Goal: Information Seeking & Learning: Check status

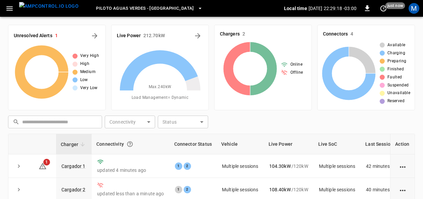
click at [168, 8] on span "Piloto Aguas Verdes - [GEOGRAPHIC_DATA]" at bounding box center [145, 9] width 98 height 8
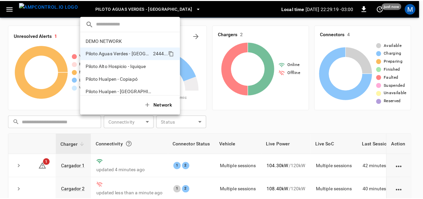
scroll to position [5, 0]
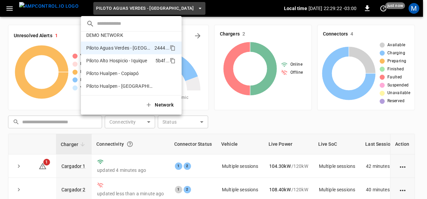
click at [132, 58] on p "Piloto Alto Hospicio - Iquique" at bounding box center [119, 60] width 66 height 7
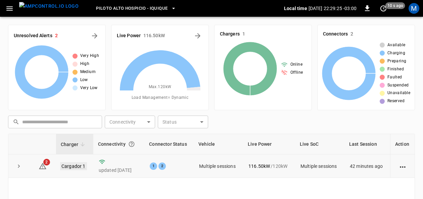
click at [77, 166] on link "Cargador 1" at bounding box center [73, 167] width 27 height 8
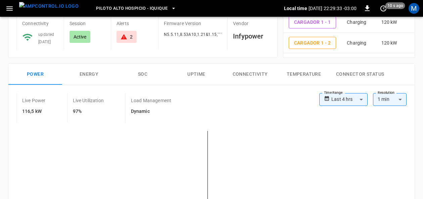
scroll to position [81, 0]
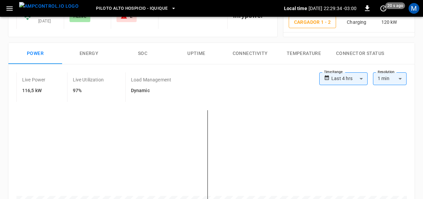
click at [144, 55] on button "SOC" at bounding box center [143, 53] width 54 height 21
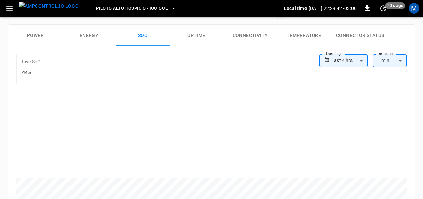
scroll to position [103, 0]
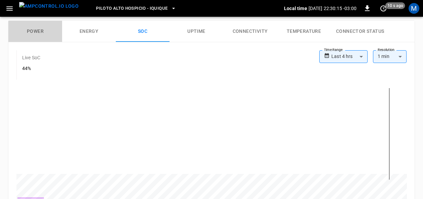
click at [46, 27] on button "Power" at bounding box center [35, 31] width 54 height 21
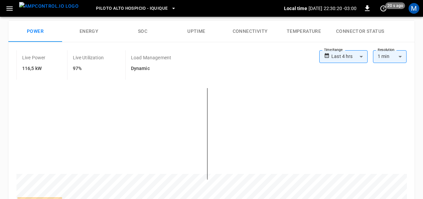
click at [232, 28] on button "Connectivity" at bounding box center [250, 31] width 54 height 21
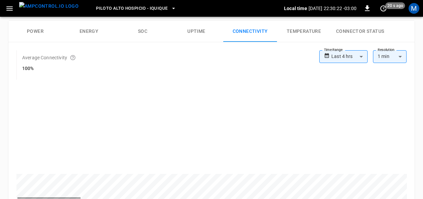
click at [200, 29] on button "Uptime" at bounding box center [197, 31] width 54 height 21
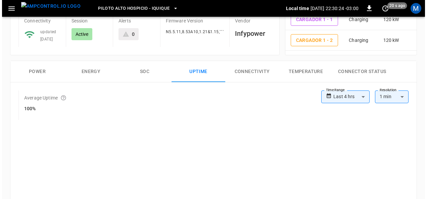
scroll to position [0, 0]
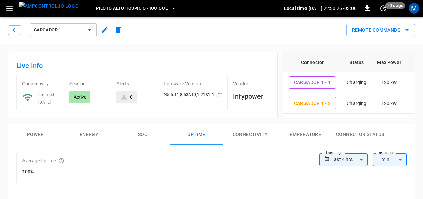
click at [110, 6] on span "Piloto Alto Hospicio - Iquique" at bounding box center [132, 9] width 72 height 8
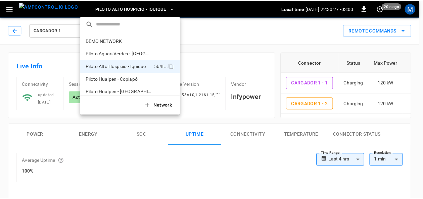
scroll to position [5, 0]
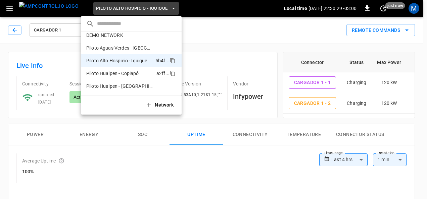
click at [130, 72] on p "Piloto Hualpen - Copiapó" at bounding box center [119, 73] width 67 height 7
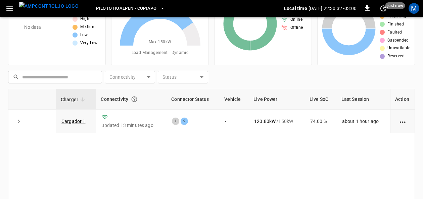
scroll to position [46, 0]
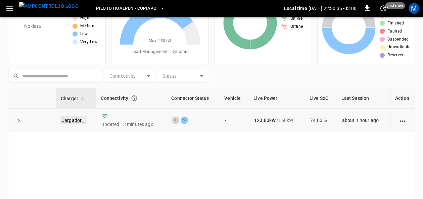
click at [75, 118] on link "Cargador 1" at bounding box center [73, 121] width 27 height 8
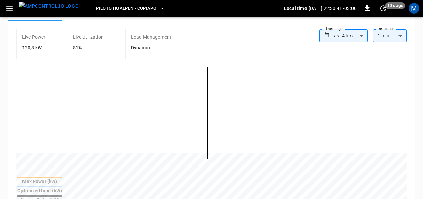
scroll to position [103, 0]
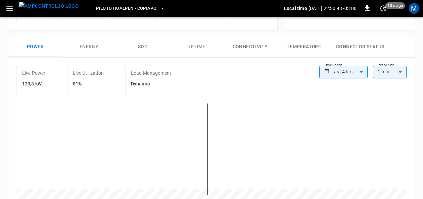
click at [142, 47] on button "SOC" at bounding box center [143, 46] width 54 height 21
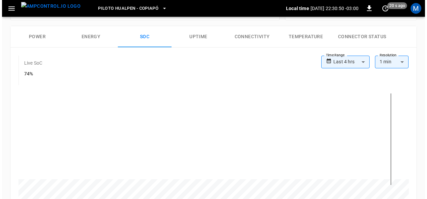
scroll to position [0, 0]
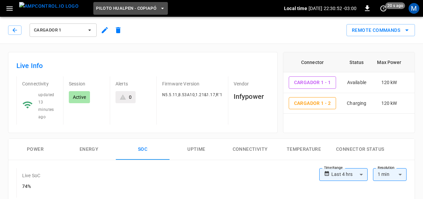
click at [159, 6] on icon "button" at bounding box center [162, 8] width 7 height 7
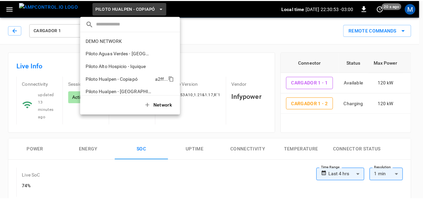
scroll to position [5, 0]
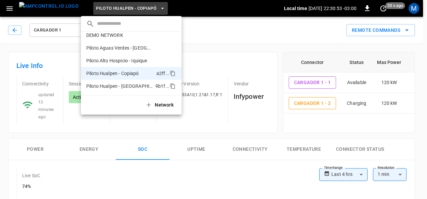
click at [129, 89] on p "Piloto Hualpen - [GEOGRAPHIC_DATA]" at bounding box center [119, 86] width 66 height 7
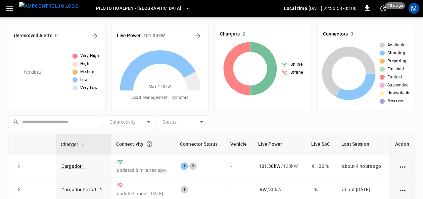
scroll to position [37, 0]
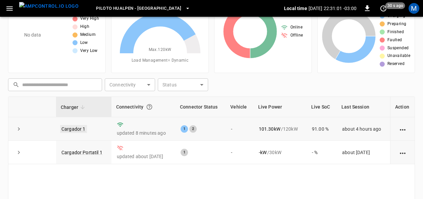
click at [64, 129] on link "Cargador 1" at bounding box center [73, 129] width 27 height 8
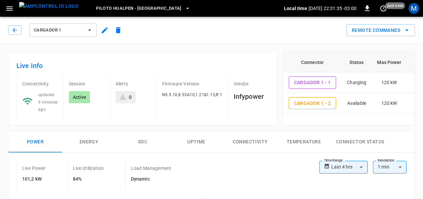
click at [145, 137] on button "SOC" at bounding box center [143, 142] width 54 height 21
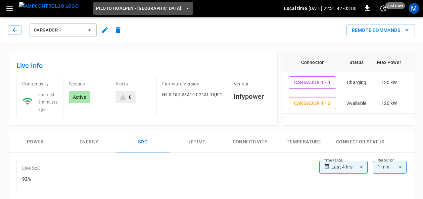
click at [148, 6] on button "Piloto Hualpen - [GEOGRAPHIC_DATA]" at bounding box center [143, 8] width 100 height 13
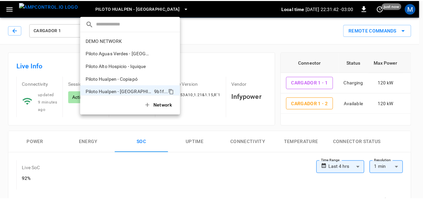
scroll to position [5, 0]
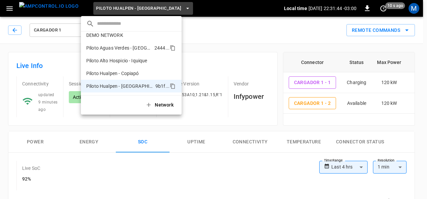
click at [145, 45] on p "Piloto Aguas Verdes - [GEOGRAPHIC_DATA]" at bounding box center [118, 48] width 65 height 7
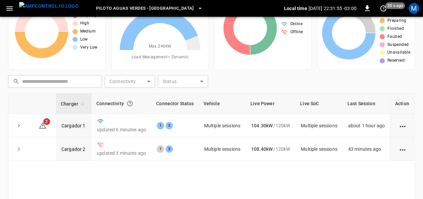
scroll to position [42, 0]
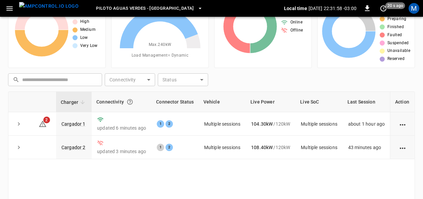
drag, startPoint x: 72, startPoint y: 124, endPoint x: 125, endPoint y: 10, distance: 125.3
click at [72, 124] on link "Cargador 1" at bounding box center [73, 124] width 24 height 5
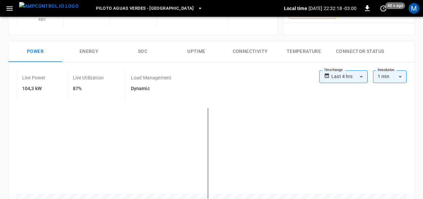
scroll to position [86, 0]
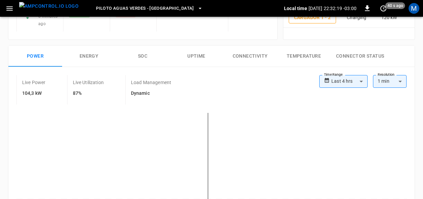
click at [144, 52] on button "SOC" at bounding box center [143, 56] width 54 height 21
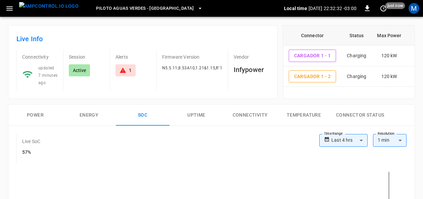
scroll to position [0, 0]
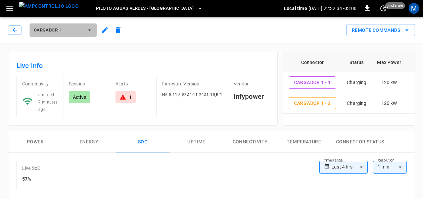
click at [91, 29] on icon "button" at bounding box center [89, 30] width 7 height 7
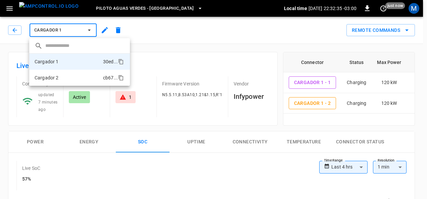
click at [69, 79] on li "Cargador 2 cb67 ..." at bounding box center [79, 78] width 101 height 16
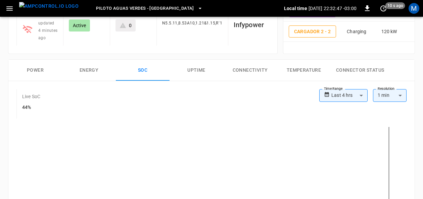
scroll to position [71, 0]
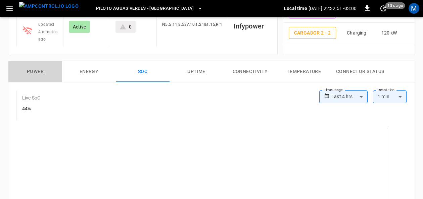
click at [39, 68] on button "Power" at bounding box center [35, 71] width 54 height 21
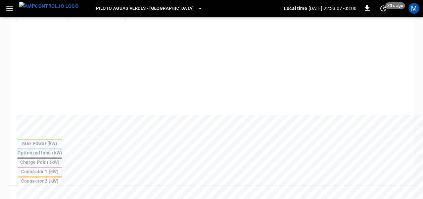
scroll to position [177, 0]
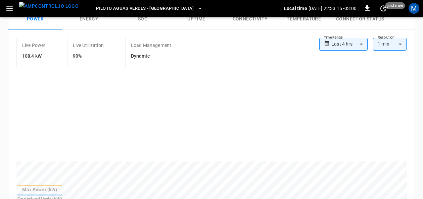
scroll to position [130, 0]
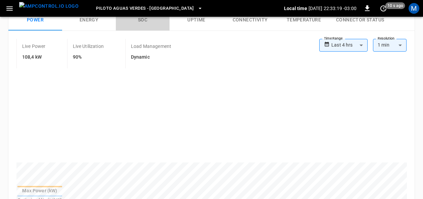
click at [143, 21] on button "SOC" at bounding box center [143, 19] width 54 height 21
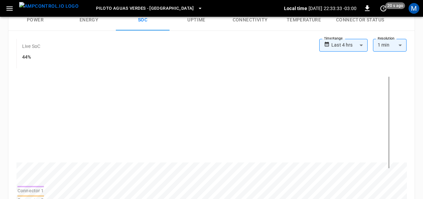
click at [34, 20] on button "Power" at bounding box center [35, 19] width 54 height 21
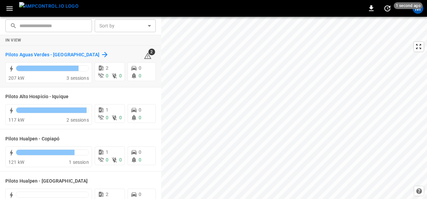
click at [65, 56] on h6 "Piloto Aguas Verdes - [GEOGRAPHIC_DATA]" at bounding box center [52, 54] width 94 height 7
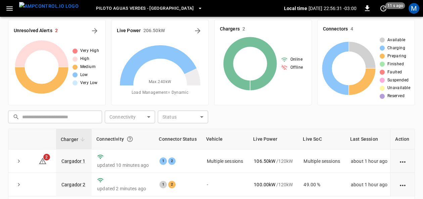
scroll to position [40, 0]
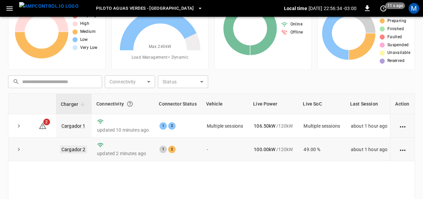
click at [75, 149] on link "Cargador 2" at bounding box center [73, 150] width 27 height 8
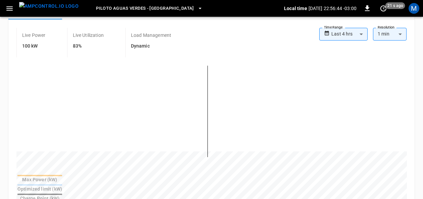
scroll to position [103, 0]
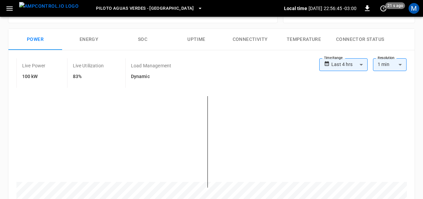
click at [146, 42] on button "SOC" at bounding box center [143, 39] width 54 height 21
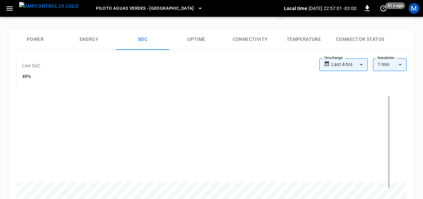
scroll to position [61, 0]
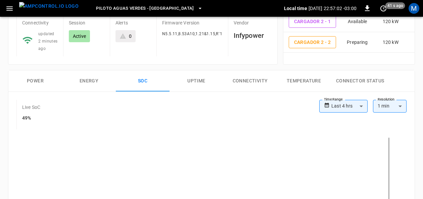
click at [38, 81] on button "Power" at bounding box center [35, 81] width 54 height 21
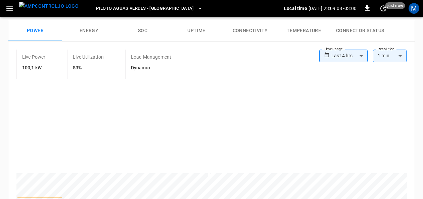
scroll to position [113, 0]
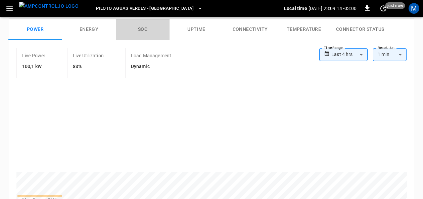
click at [145, 24] on button "SOC" at bounding box center [143, 29] width 54 height 21
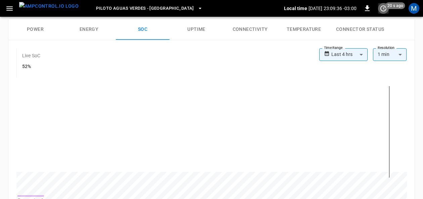
click at [387, 10] on icon "set refresh interval" at bounding box center [383, 8] width 8 height 8
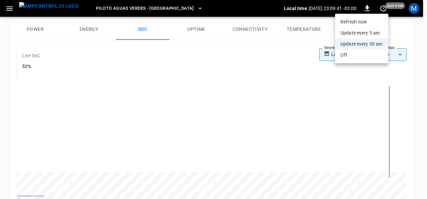
click at [386, 141] on div at bounding box center [213, 99] width 427 height 199
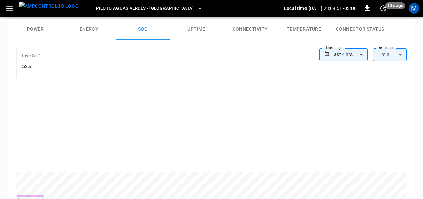
click at [38, 26] on button "Power" at bounding box center [35, 29] width 54 height 21
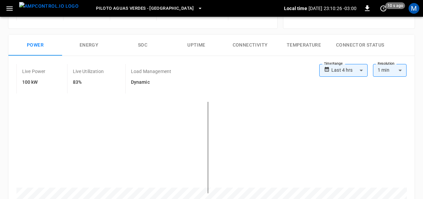
scroll to position [97, 0]
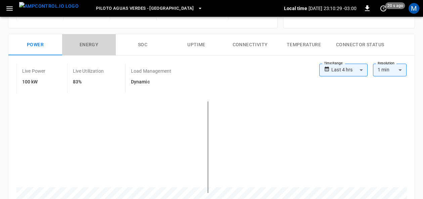
click at [87, 42] on button "Energy" at bounding box center [89, 44] width 54 height 21
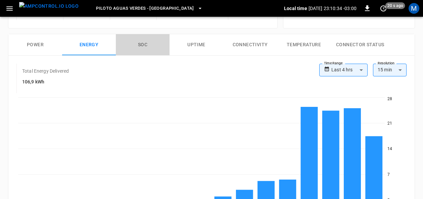
click at [144, 40] on button "SOC" at bounding box center [143, 44] width 54 height 21
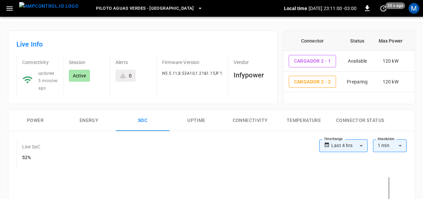
scroll to position [27, 0]
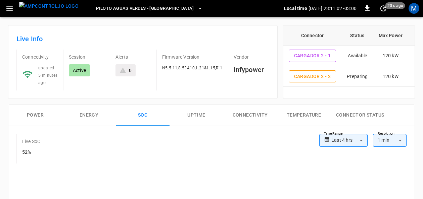
click at [191, 111] on button "Uptime" at bounding box center [197, 115] width 54 height 21
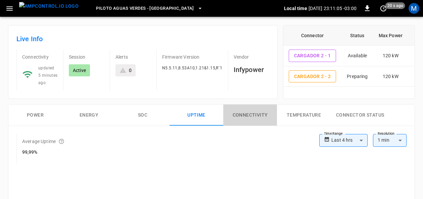
click at [242, 114] on button "Connectivity" at bounding box center [250, 115] width 54 height 21
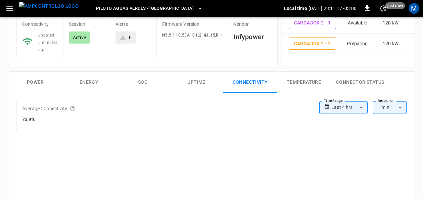
scroll to position [58, 0]
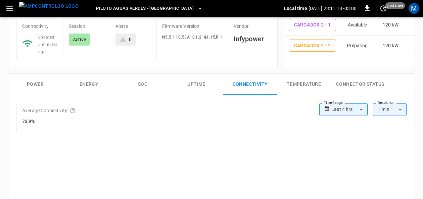
click at [307, 83] on button "Temperature" at bounding box center [304, 84] width 54 height 21
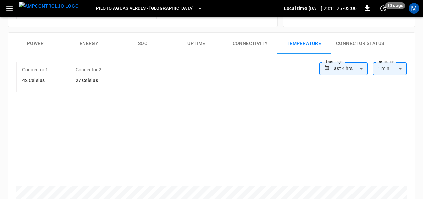
scroll to position [73, 0]
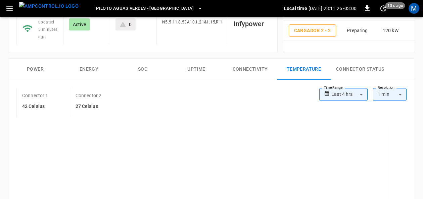
click at [367, 66] on button "Connector Status" at bounding box center [360, 69] width 59 height 21
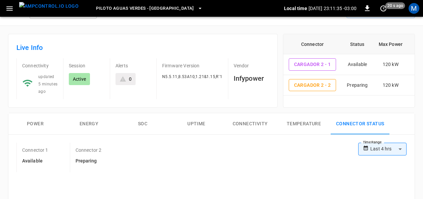
scroll to position [17, 0]
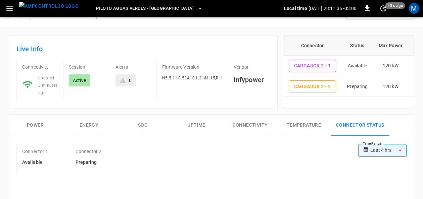
click at [38, 123] on button "Power" at bounding box center [35, 125] width 54 height 21
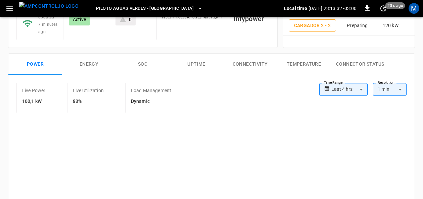
scroll to position [50, 0]
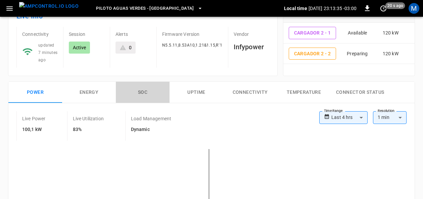
click at [142, 94] on button "SOC" at bounding box center [143, 92] width 54 height 21
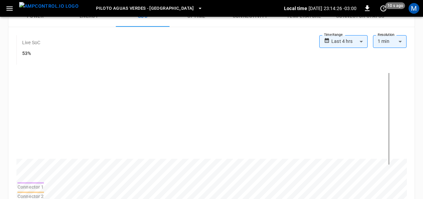
scroll to position [125, 0]
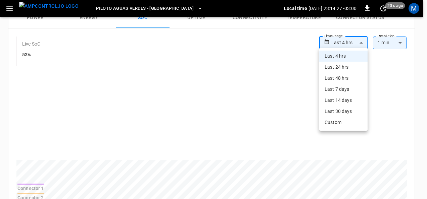
click at [363, 40] on body "**********" at bounding box center [213, 158] width 427 height 567
click at [347, 64] on li "Last 24 hrs" at bounding box center [343, 67] width 48 height 11
type input "**********"
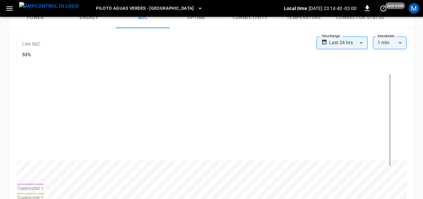
drag, startPoint x: 409, startPoint y: 102, endPoint x: 414, endPoint y: 92, distance: 11.7
click at [414, 92] on div "Connector 1 Connector 2" at bounding box center [211, 136] width 406 height 134
drag, startPoint x: 421, startPoint y: 97, endPoint x: 419, endPoint y: 56, distance: 41.7
click at [419, 56] on div "**********" at bounding box center [211, 180] width 423 height 523
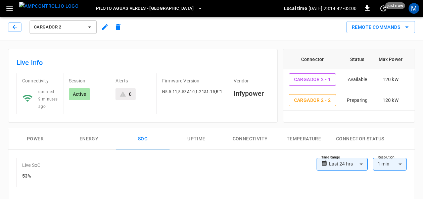
scroll to position [0, 0]
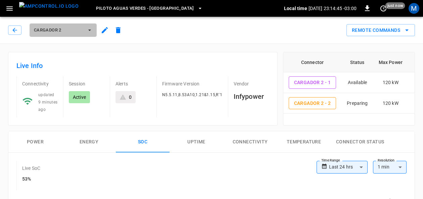
click at [91, 30] on icon "button" at bounding box center [89, 30] width 7 height 7
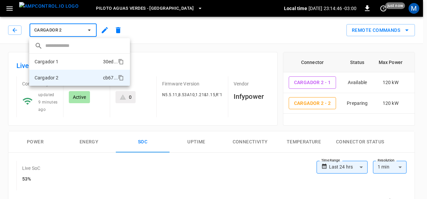
click at [71, 59] on li "Cargador 1 30ed ..." at bounding box center [79, 62] width 101 height 16
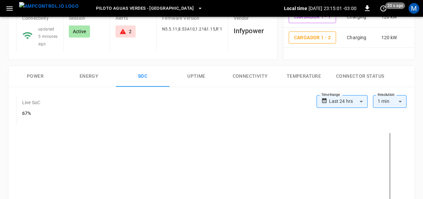
scroll to position [66, 0]
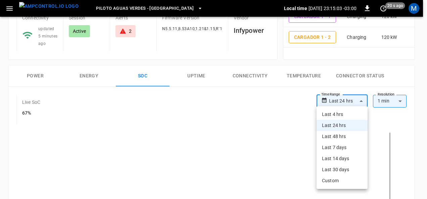
click at [353, 113] on li "Last 4 hrs" at bounding box center [342, 114] width 51 height 11
type input "**********"
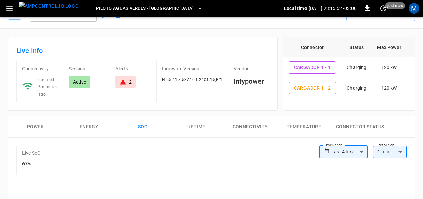
scroll to position [13, 0]
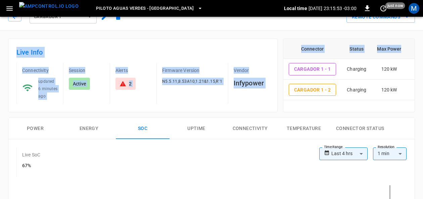
drag, startPoint x: 421, startPoint y: 42, endPoint x: 417, endPoint y: 24, distance: 18.7
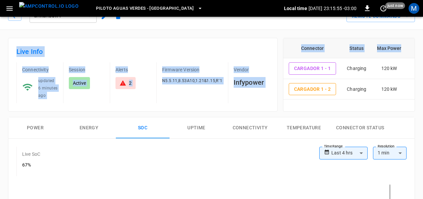
scroll to position [0, 0]
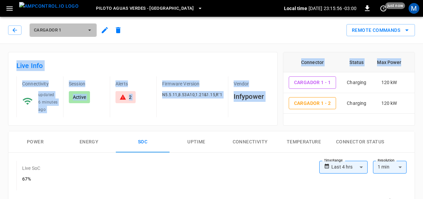
click at [90, 31] on icon "button" at bounding box center [89, 30] width 7 height 7
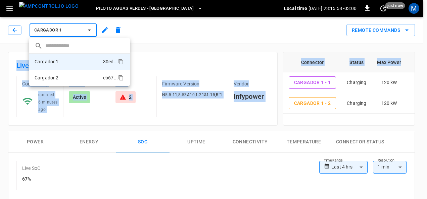
click at [69, 74] on li "Cargador 2 cb67 ..." at bounding box center [79, 78] width 101 height 16
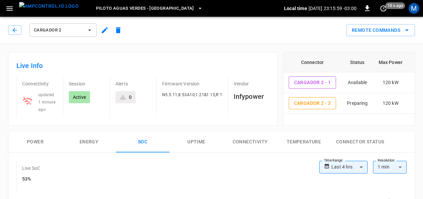
click at [293, 30] on div "Remote Commands" at bounding box center [270, 28] width 290 height 18
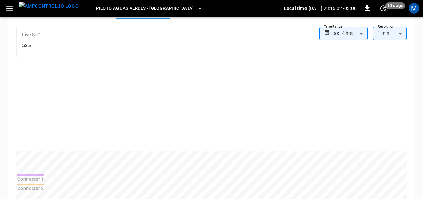
scroll to position [144, 0]
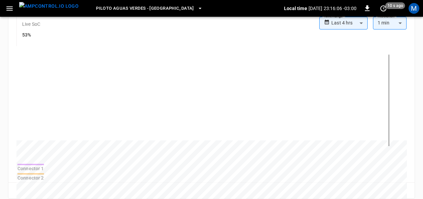
click at [402, 21] on body "**********" at bounding box center [211, 139] width 423 height 567
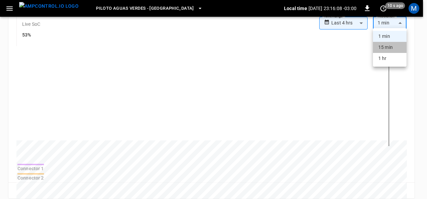
click at [387, 51] on li "15 min" at bounding box center [390, 47] width 34 height 11
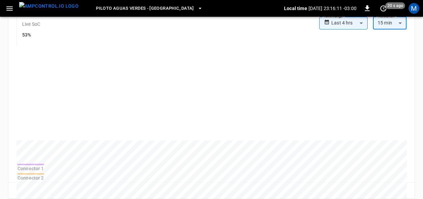
click at [402, 26] on body "**********" at bounding box center [211, 139] width 423 height 567
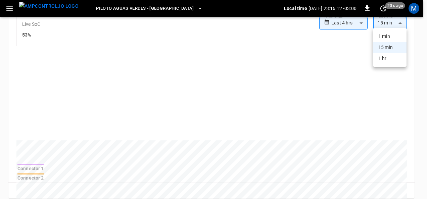
click at [385, 60] on li "1 hr" at bounding box center [390, 58] width 34 height 11
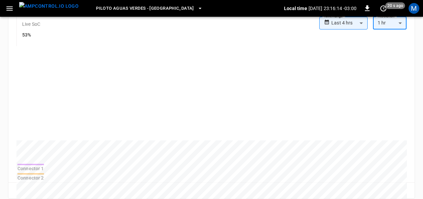
click at [402, 24] on body "**********" at bounding box center [211, 139] width 423 height 567
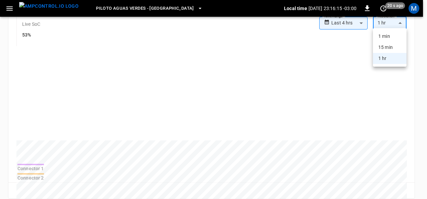
click at [395, 33] on li "1 min" at bounding box center [390, 36] width 34 height 11
type input "**"
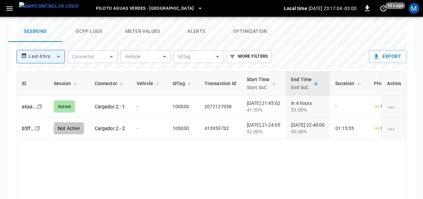
scroll to position [0, 0]
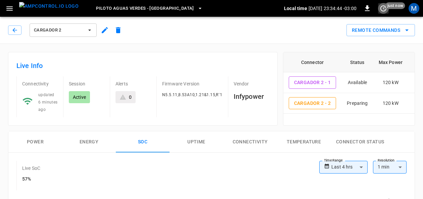
click at [383, 11] on icon "set refresh interval" at bounding box center [383, 8] width 6 height 6
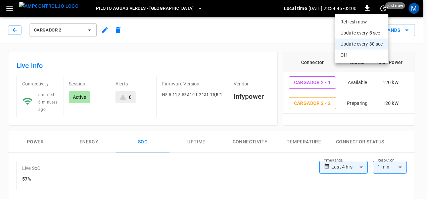
click at [371, 24] on li "Refresh now" at bounding box center [361, 21] width 53 height 11
click at [419, 33] on div at bounding box center [213, 99] width 427 height 199
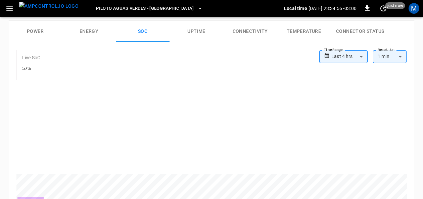
scroll to position [111, 0]
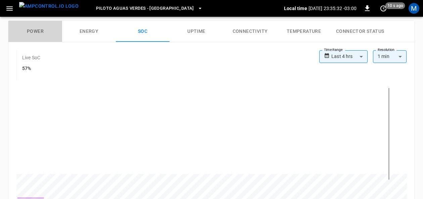
click at [34, 28] on button "Power" at bounding box center [35, 31] width 54 height 21
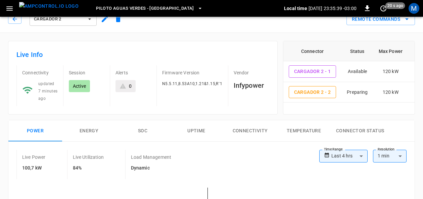
scroll to position [0, 0]
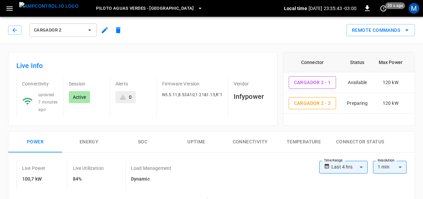
click at [88, 26] on button "Cargador 2" at bounding box center [63, 30] width 67 height 13
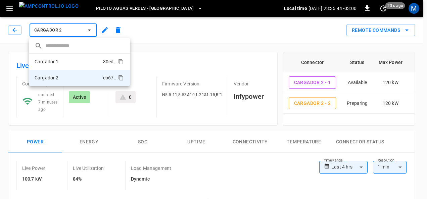
click at [67, 66] on li "Cargador 1 30ed ..." at bounding box center [79, 62] width 101 height 16
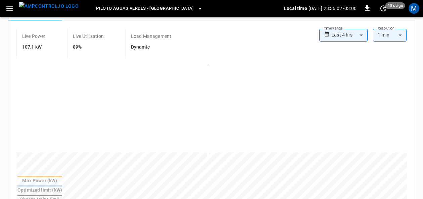
scroll to position [108, 0]
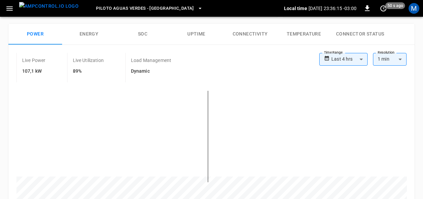
click at [146, 30] on button "SOC" at bounding box center [143, 34] width 54 height 21
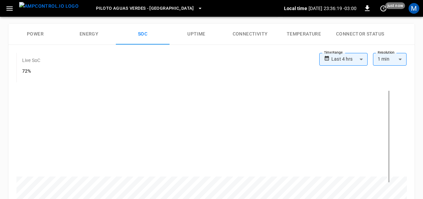
click at [192, 53] on div "Live SoC 72%" at bounding box center [167, 68] width 303 height 30
click at [188, 49] on div "**********" at bounding box center [211, 140] width 406 height 190
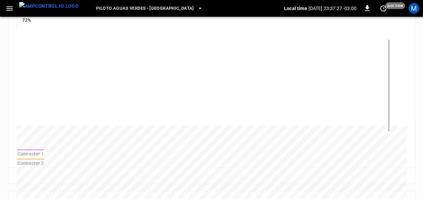
scroll to position [161, 0]
drag, startPoint x: 422, startPoint y: 116, endPoint x: 427, endPoint y: 148, distance: 32.2
click at [423, 148] on html "**********" at bounding box center [211, 122] width 423 height 567
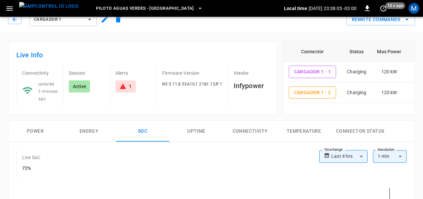
scroll to position [0, 0]
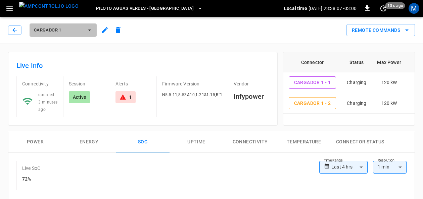
click at [91, 31] on icon "button" at bounding box center [89, 30] width 7 height 7
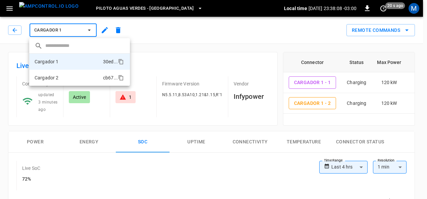
click at [68, 75] on li "Cargador 2 cb67 ..." at bounding box center [79, 78] width 101 height 16
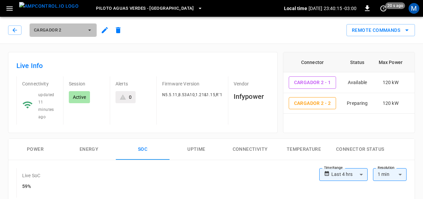
click at [90, 30] on icon "button" at bounding box center [89, 30] width 3 height 1
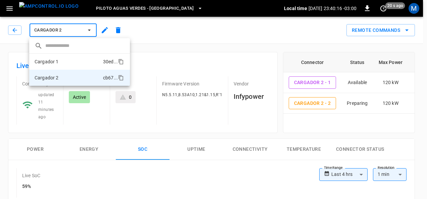
click at [77, 59] on li "Cargador 1 30ed ..." at bounding box center [79, 62] width 101 height 16
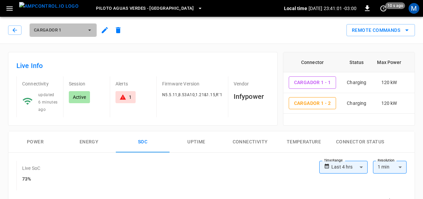
click at [91, 31] on icon "button" at bounding box center [89, 30] width 7 height 7
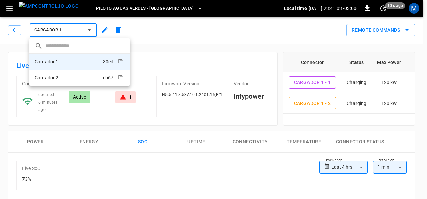
click at [73, 79] on li "Cargador 2 cb67 ..." at bounding box center [79, 78] width 101 height 16
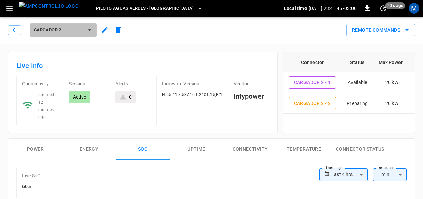
click at [89, 30] on icon "button" at bounding box center [89, 30] width 7 height 7
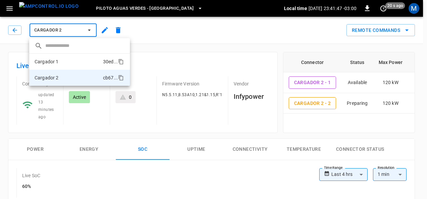
click at [74, 62] on li "Cargador 1 30ed ..." at bounding box center [79, 62] width 101 height 16
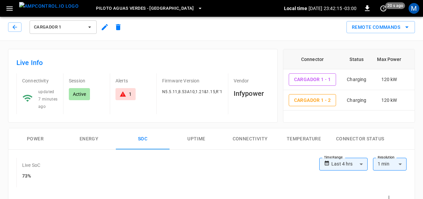
scroll to position [2, 0]
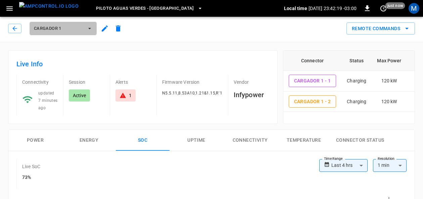
click at [89, 32] on button "Cargador 1" at bounding box center [63, 28] width 67 height 13
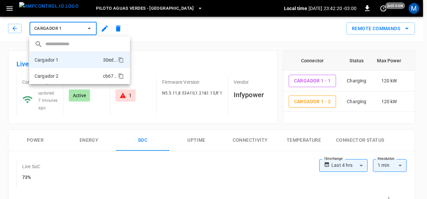
click at [75, 73] on li "Cargador 2 cb67 ..." at bounding box center [79, 76] width 101 height 16
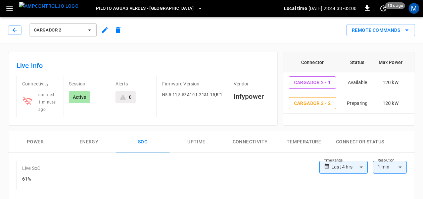
click at [238, 24] on div "Remote Commands" at bounding box center [270, 28] width 290 height 18
click at [91, 32] on icon "button" at bounding box center [89, 30] width 7 height 7
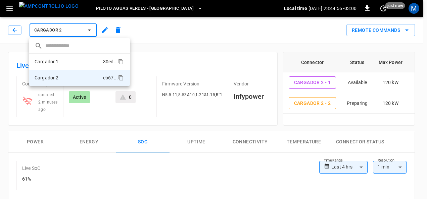
click at [69, 58] on li "Cargador 1 30ed ..." at bounding box center [79, 62] width 101 height 16
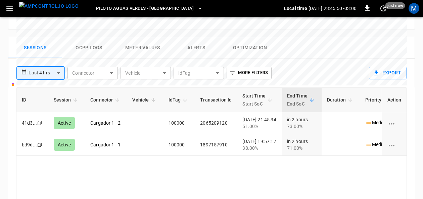
scroll to position [123, 0]
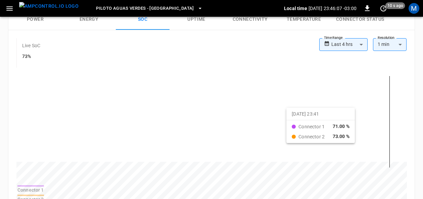
drag, startPoint x: 389, startPoint y: 115, endPoint x: 381, endPoint y: 113, distance: 7.9
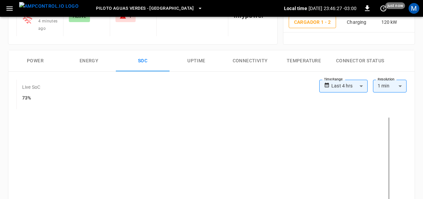
scroll to position [0, 0]
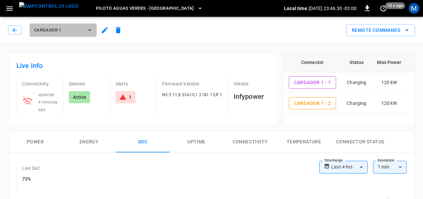
click at [91, 31] on icon "button" at bounding box center [89, 30] width 7 height 7
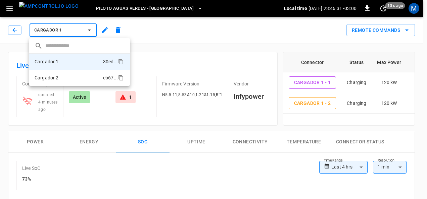
click at [72, 74] on li "Cargador 2 cb67 ..." at bounding box center [79, 78] width 101 height 16
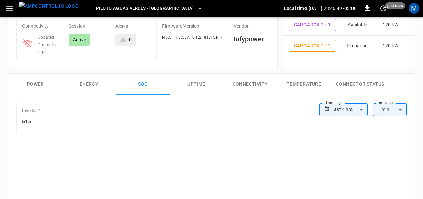
scroll to position [50, 0]
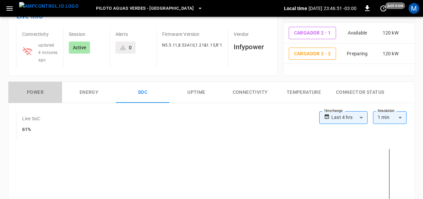
click at [30, 95] on button "Power" at bounding box center [35, 92] width 54 height 21
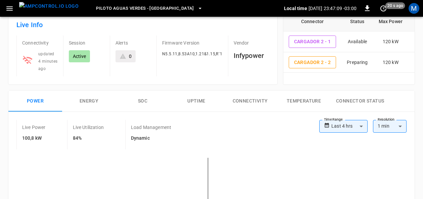
scroll to position [0, 0]
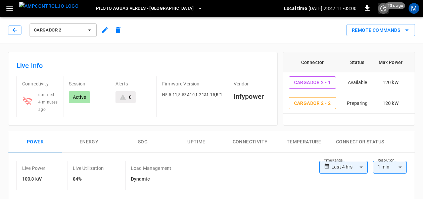
click at [383, 7] on icon "set refresh interval" at bounding box center [383, 8] width 8 height 8
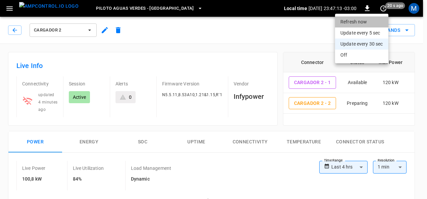
click at [357, 21] on li "Refresh now" at bounding box center [361, 21] width 53 height 11
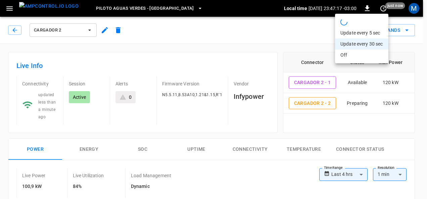
click at [420, 35] on div at bounding box center [213, 99] width 427 height 199
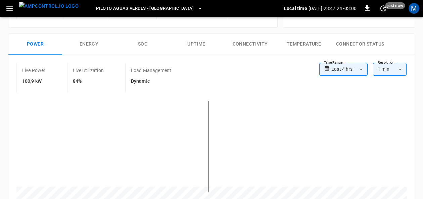
scroll to position [108, 0]
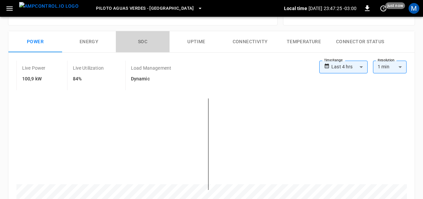
click at [142, 44] on button "SOC" at bounding box center [143, 41] width 54 height 21
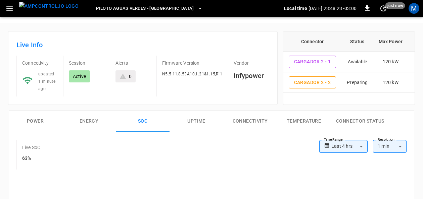
scroll to position [19, 0]
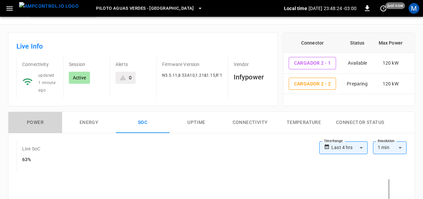
click at [44, 122] on button "Power" at bounding box center [35, 122] width 54 height 21
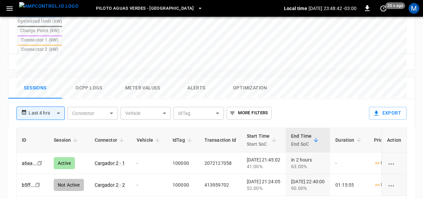
scroll to position [303, 0]
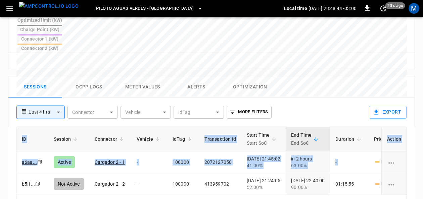
drag, startPoint x: 406, startPoint y: 150, endPoint x: 412, endPoint y: 127, distance: 23.8
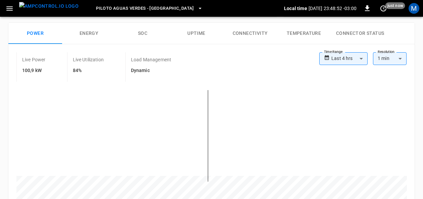
scroll to position [111, 0]
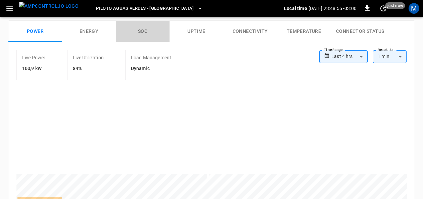
click at [141, 33] on button "SOC" at bounding box center [143, 31] width 54 height 21
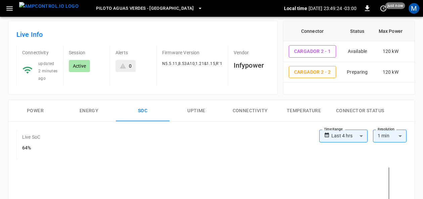
scroll to position [28, 0]
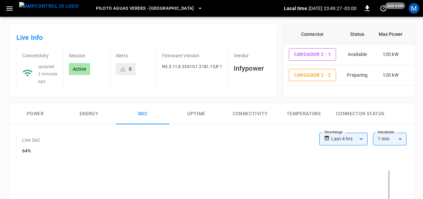
click at [42, 111] on button "Power" at bounding box center [35, 113] width 54 height 21
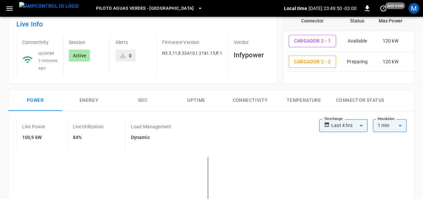
scroll to position [0, 0]
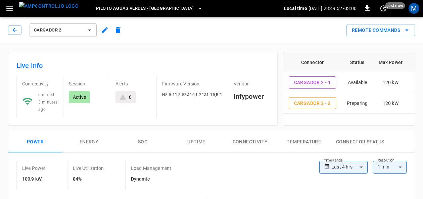
click at [93, 29] on icon "button" at bounding box center [89, 30] width 7 height 7
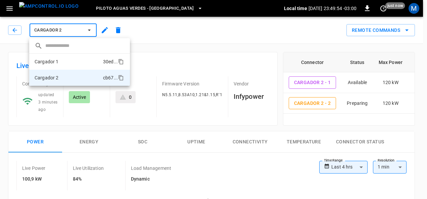
click at [73, 58] on li "Cargador 1 30ed ..." at bounding box center [79, 62] width 101 height 16
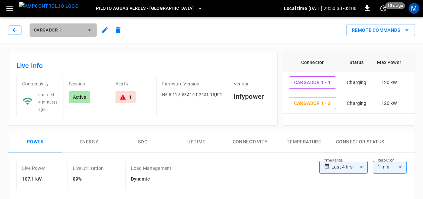
click at [93, 32] on button "Cargador 1" at bounding box center [63, 30] width 67 height 13
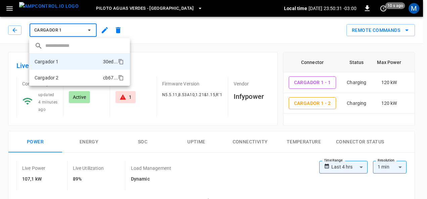
click at [76, 74] on li "Cargador 2 cb67 ..." at bounding box center [79, 78] width 101 height 16
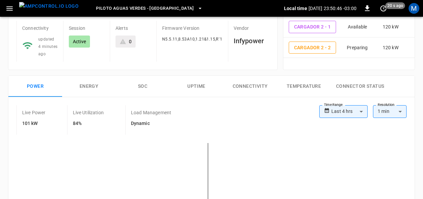
scroll to position [55, 0]
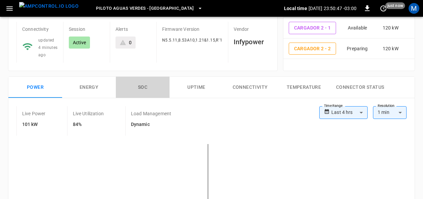
click at [142, 84] on button "SOC" at bounding box center [143, 87] width 54 height 21
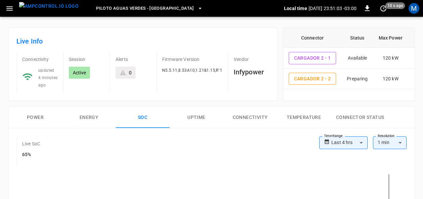
scroll to position [22, 0]
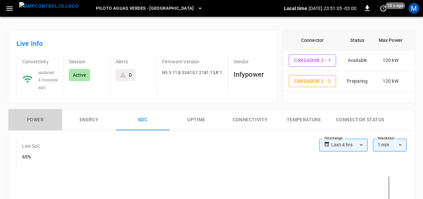
click at [40, 114] on button "Power" at bounding box center [35, 119] width 54 height 21
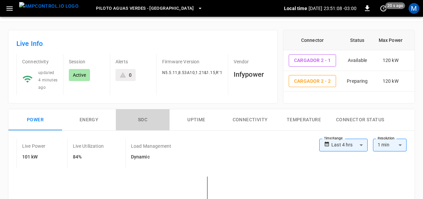
click at [140, 118] on button "SOC" at bounding box center [143, 119] width 54 height 21
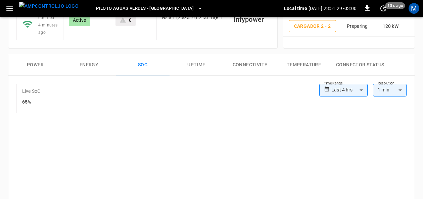
scroll to position [74, 0]
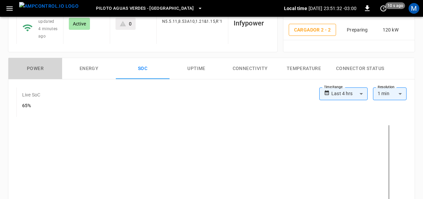
click at [38, 66] on button "Power" at bounding box center [35, 68] width 54 height 21
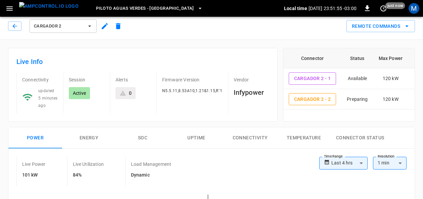
scroll to position [0, 0]
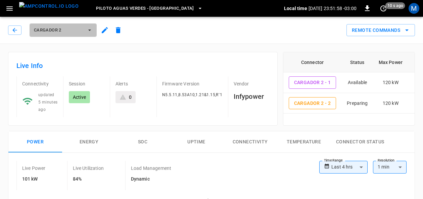
click at [88, 32] on icon "button" at bounding box center [89, 30] width 7 height 7
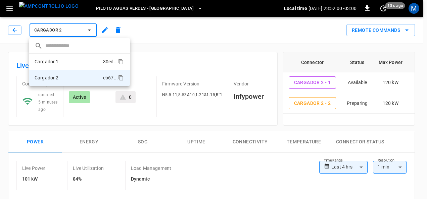
click at [79, 57] on li "Cargador 1 30ed ..." at bounding box center [79, 62] width 101 height 16
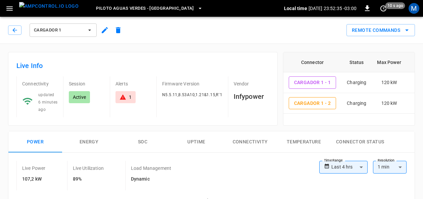
click at [129, 96] on div "1" at bounding box center [130, 97] width 3 height 7
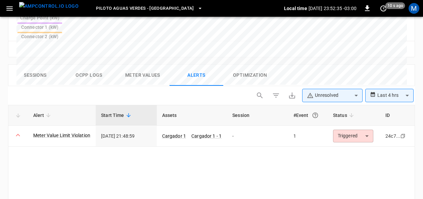
scroll to position [326, 0]
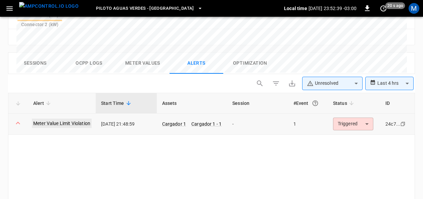
click at [84, 119] on link "Meter Value Limit Violation" at bounding box center [62, 123] width 60 height 9
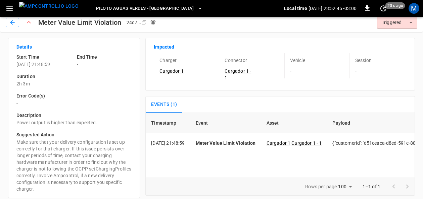
scroll to position [8, 0]
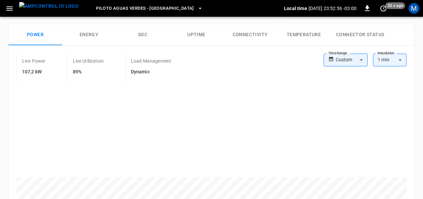
scroll to position [108, 0]
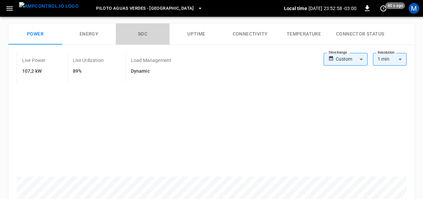
click at [140, 32] on button "SOC" at bounding box center [143, 34] width 54 height 21
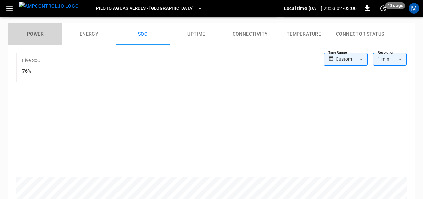
click at [36, 30] on button "Power" at bounding box center [35, 34] width 54 height 21
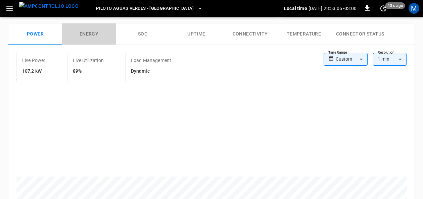
click at [86, 34] on button "Energy" at bounding box center [89, 34] width 54 height 21
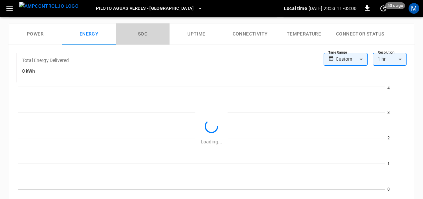
click at [145, 37] on button "SOC" at bounding box center [143, 34] width 54 height 21
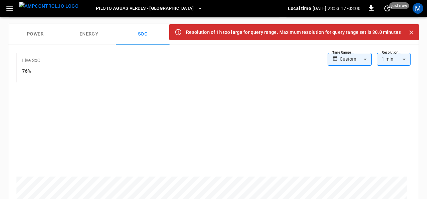
click at [402, 56] on body "Resolution of 1h too large for query range. Maximum resolution for query range …" at bounding box center [213, 175] width 427 height 567
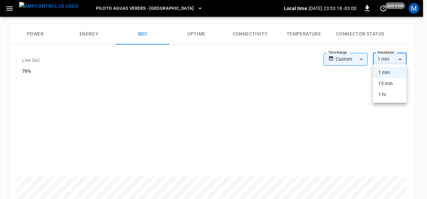
click at [402, 56] on div at bounding box center [213, 99] width 427 height 199
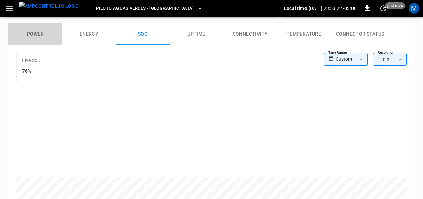
click at [42, 31] on button "Power" at bounding box center [35, 34] width 54 height 21
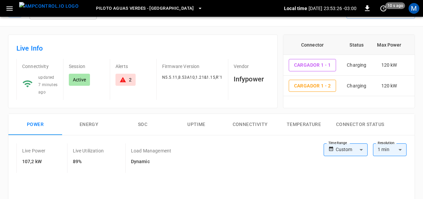
scroll to position [0, 0]
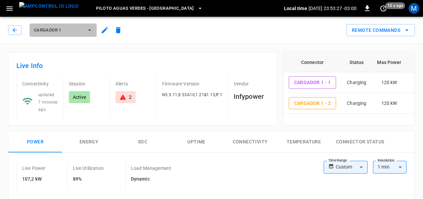
click at [92, 31] on icon "button" at bounding box center [89, 30] width 7 height 7
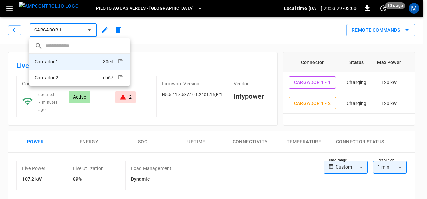
click at [70, 80] on li "Cargador 2 cb67 ..." at bounding box center [79, 78] width 101 height 16
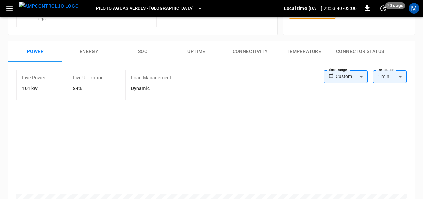
scroll to position [91, 0]
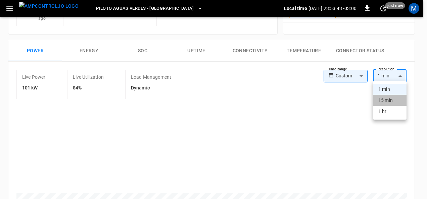
click at [394, 96] on li "15 min" at bounding box center [390, 100] width 34 height 11
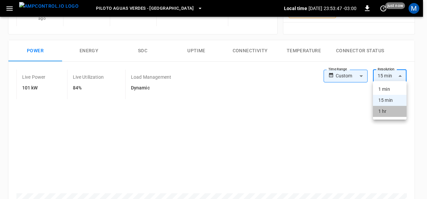
click at [386, 108] on li "1 hr" at bounding box center [390, 111] width 34 height 11
type input "**"
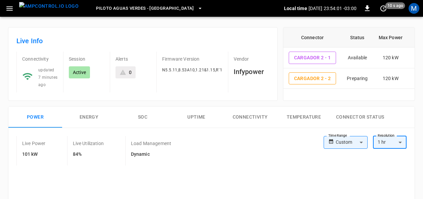
scroll to position [21, 0]
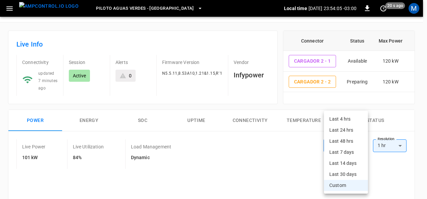
click at [353, 117] on li "Last 4 hrs" at bounding box center [346, 119] width 44 height 11
type input "**********"
type input "**"
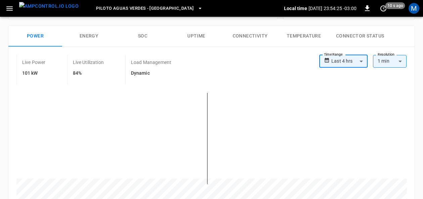
scroll to position [112, 0]
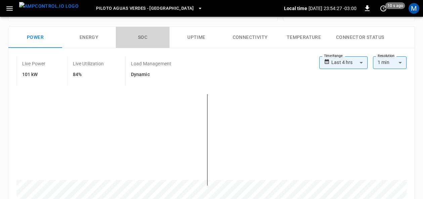
click at [144, 35] on button "SOC" at bounding box center [143, 37] width 54 height 21
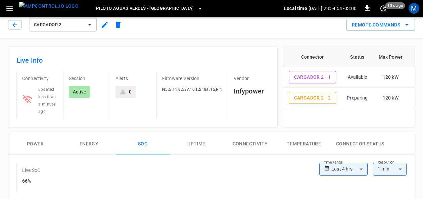
scroll to position [0, 0]
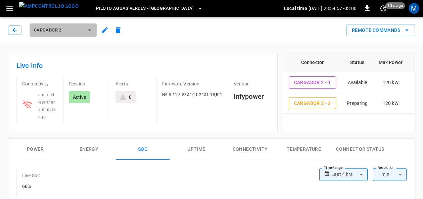
click at [87, 30] on icon "button" at bounding box center [89, 30] width 7 height 7
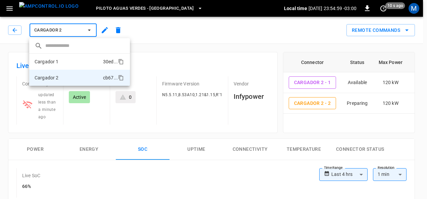
click at [78, 58] on li "Cargador 1 30ed ..." at bounding box center [79, 62] width 101 height 16
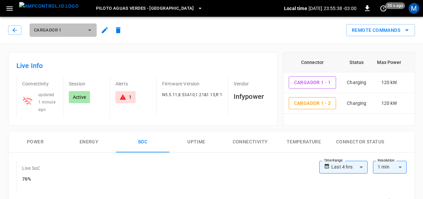
click at [89, 32] on icon "button" at bounding box center [89, 30] width 7 height 7
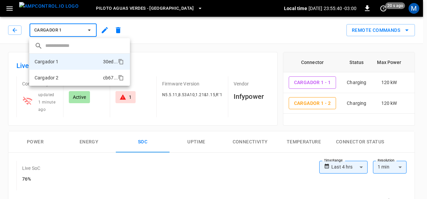
click at [75, 74] on li "Cargador 2 cb67 ..." at bounding box center [79, 78] width 101 height 16
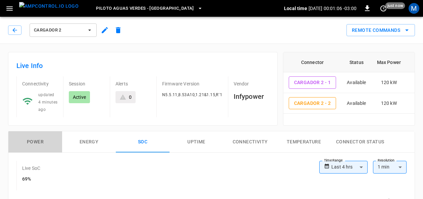
click at [44, 140] on button "Power" at bounding box center [35, 142] width 54 height 21
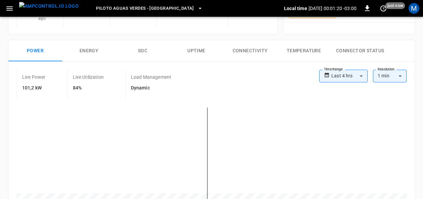
scroll to position [87, 0]
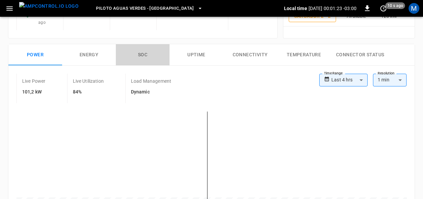
click at [144, 51] on button "SOC" at bounding box center [143, 54] width 54 height 21
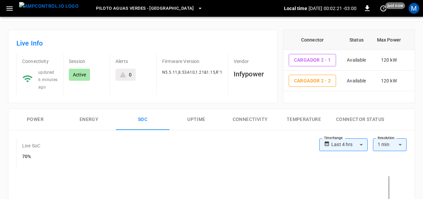
scroll to position [0, 0]
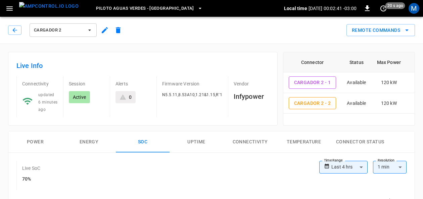
click at [89, 28] on icon "button" at bounding box center [89, 30] width 7 height 7
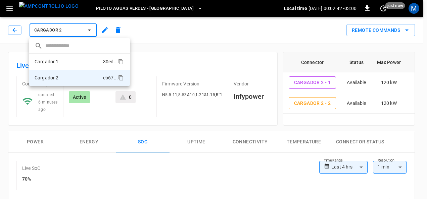
click at [69, 62] on li "Cargador 1 30ed ..." at bounding box center [79, 62] width 101 height 16
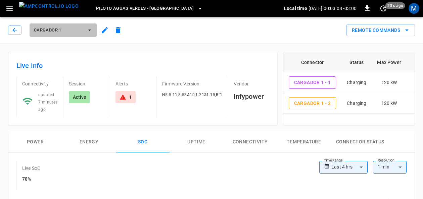
click at [86, 30] on icon "button" at bounding box center [89, 30] width 7 height 7
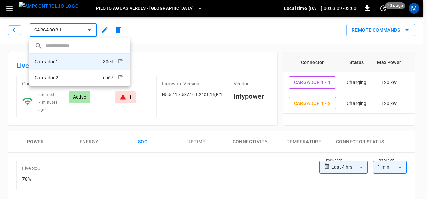
click at [73, 79] on li "Cargador 2 cb67 ..." at bounding box center [79, 78] width 101 height 16
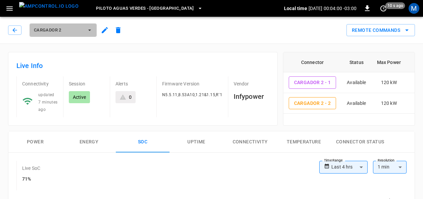
click at [91, 29] on icon "button" at bounding box center [89, 30] width 7 height 7
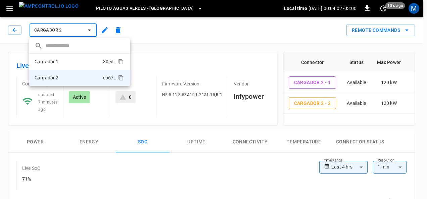
click at [77, 60] on li "Cargador 1 30ed ..." at bounding box center [79, 62] width 101 height 16
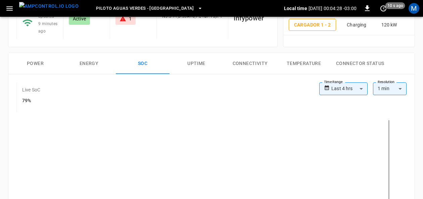
scroll to position [79, 0]
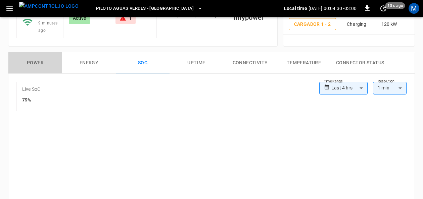
click at [39, 61] on button "Power" at bounding box center [35, 62] width 54 height 21
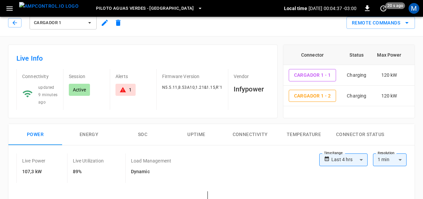
scroll to position [0, 0]
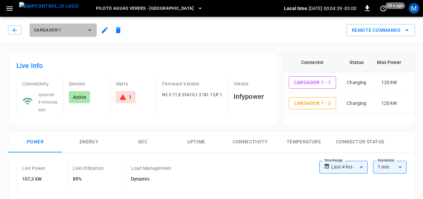
click at [90, 29] on icon "button" at bounding box center [89, 30] width 7 height 7
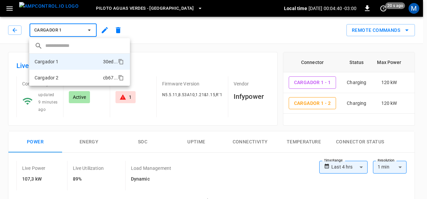
click at [77, 75] on li "Cargador 2 cb67 ..." at bounding box center [79, 78] width 101 height 16
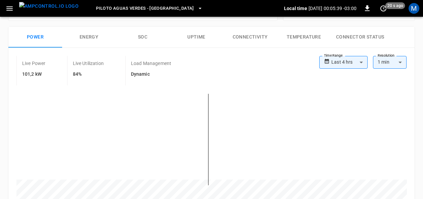
scroll to position [114, 0]
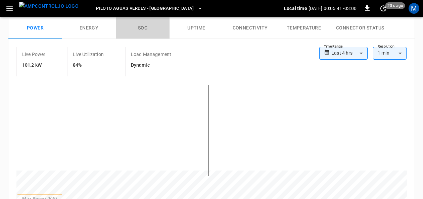
click at [144, 28] on button "SOC" at bounding box center [143, 27] width 54 height 21
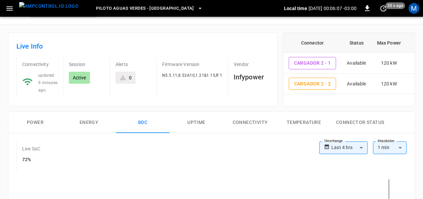
scroll to position [0, 0]
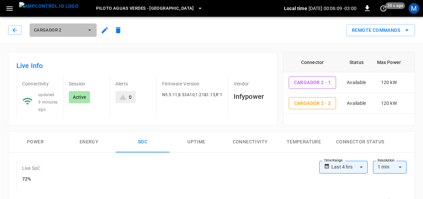
click at [90, 31] on icon "button" at bounding box center [89, 30] width 7 height 7
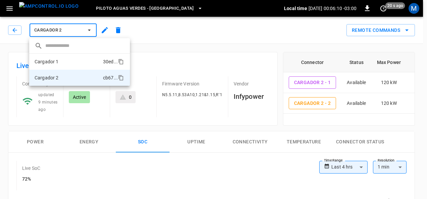
click at [84, 56] on li "Cargador 1 30ed ..." at bounding box center [79, 62] width 101 height 16
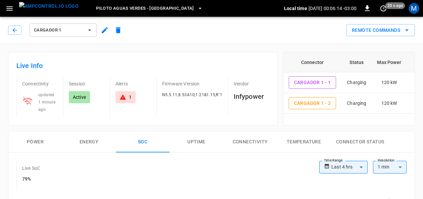
click at [130, 94] on div "1" at bounding box center [130, 97] width 3 height 7
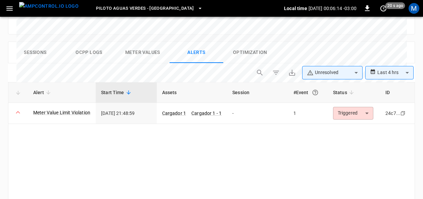
scroll to position [326, 0]
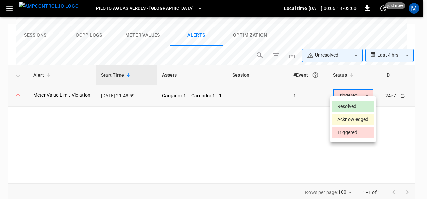
click at [358, 105] on li "Resolved" at bounding box center [353, 107] width 43 height 12
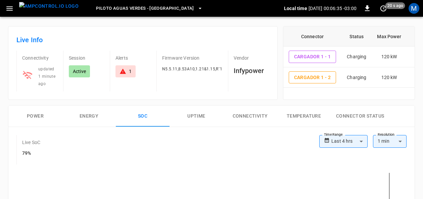
scroll to position [0, 0]
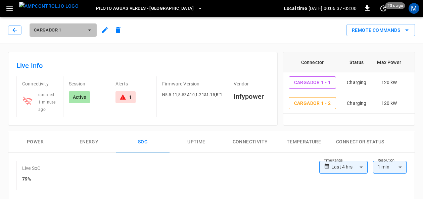
click at [89, 30] on icon "button" at bounding box center [89, 30] width 3 height 1
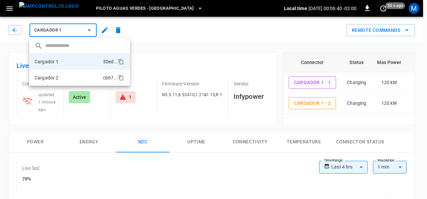
click at [73, 72] on li "Cargador 2 cb67 ..." at bounding box center [79, 78] width 101 height 16
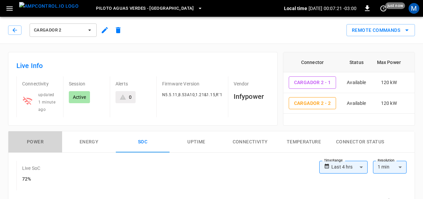
click at [41, 141] on button "Power" at bounding box center [35, 142] width 54 height 21
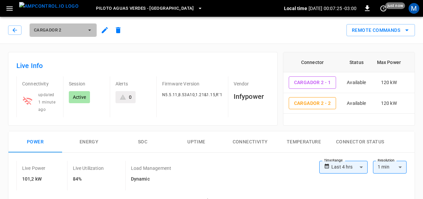
click at [89, 32] on icon "button" at bounding box center [89, 30] width 7 height 7
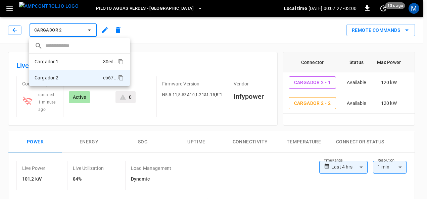
click at [73, 58] on li "Cargador 1 30ed ..." at bounding box center [79, 62] width 101 height 16
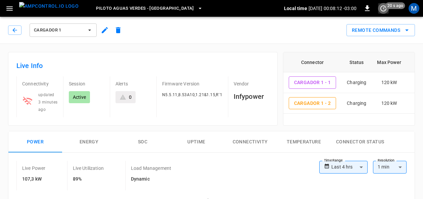
click at [384, 6] on icon "set refresh interval" at bounding box center [383, 8] width 8 height 8
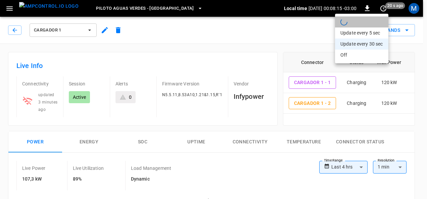
click at [369, 20] on li "refreshing dashboard" at bounding box center [361, 21] width 53 height 11
click at [358, 21] on li "Refresh now" at bounding box center [361, 21] width 53 height 11
click at [91, 33] on div at bounding box center [213, 99] width 427 height 199
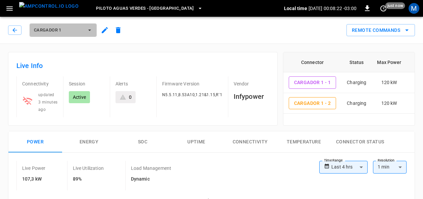
click at [90, 32] on icon "button" at bounding box center [89, 30] width 7 height 7
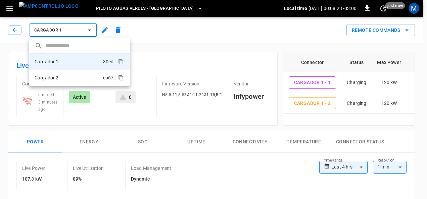
click at [72, 76] on li "Cargador 2 cb67 ..." at bounding box center [79, 78] width 101 height 16
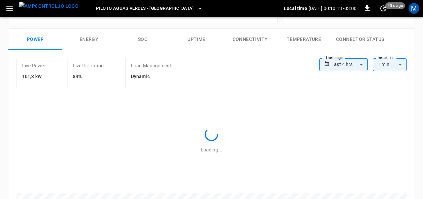
scroll to position [99, 0]
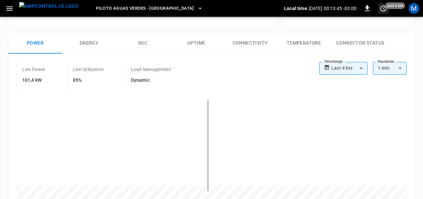
click at [386, 5] on span "just now" at bounding box center [396, 5] width 20 height 7
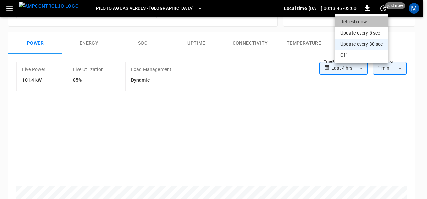
click at [372, 18] on li "Refresh now" at bounding box center [361, 21] width 53 height 11
click at [344, 24] on li "Refresh now" at bounding box center [361, 21] width 53 height 11
click at [280, 26] on div at bounding box center [213, 99] width 427 height 199
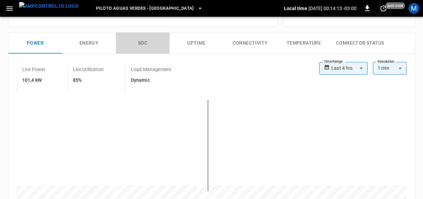
click at [149, 37] on button "SOC" at bounding box center [143, 43] width 54 height 21
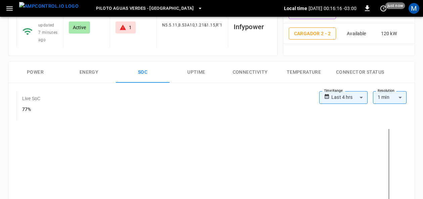
scroll to position [0, 0]
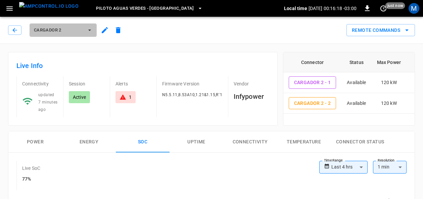
click at [91, 32] on icon "button" at bounding box center [89, 30] width 7 height 7
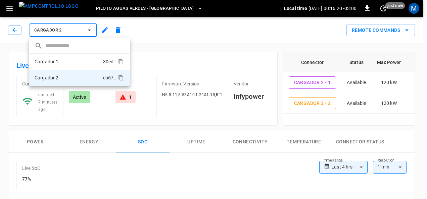
click at [71, 63] on li "Cargador 1 30ed ..." at bounding box center [79, 62] width 101 height 16
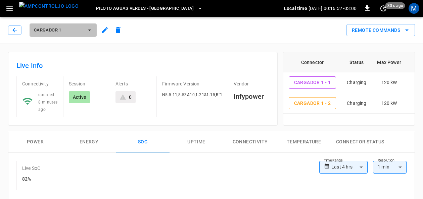
click at [93, 24] on button "Cargador 1" at bounding box center [63, 30] width 67 height 13
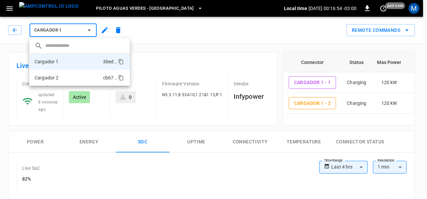
click at [66, 74] on li "Cargador 2 cb67 ..." at bounding box center [79, 78] width 101 height 16
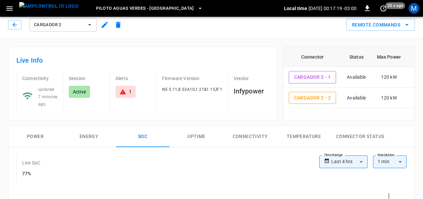
scroll to position [2, 0]
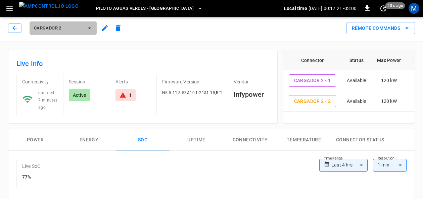
click at [91, 24] on button "Cargador 2" at bounding box center [63, 27] width 67 height 13
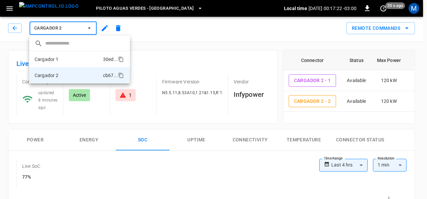
click at [73, 59] on li "Cargador 1 30ed ..." at bounding box center [79, 59] width 101 height 16
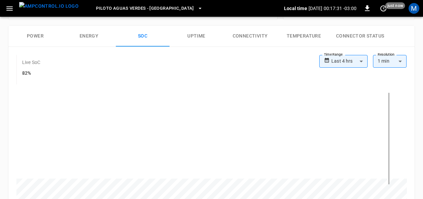
scroll to position [113, 0]
click at [384, 7] on icon "set refresh interval" at bounding box center [383, 8] width 8 height 8
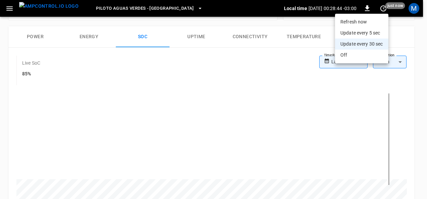
click at [365, 20] on li "Refresh now" at bounding box center [361, 21] width 53 height 11
click at [418, 74] on div at bounding box center [213, 99] width 427 height 199
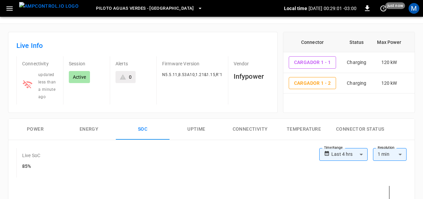
scroll to position [0, 0]
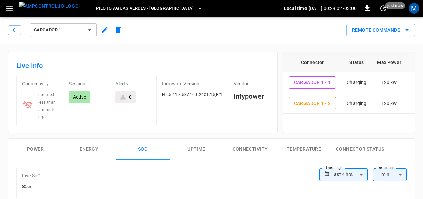
click at [90, 32] on icon "button" at bounding box center [89, 30] width 7 height 7
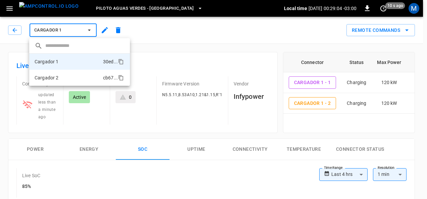
click at [60, 73] on li "Cargador 2 cb67 ..." at bounding box center [79, 78] width 101 height 16
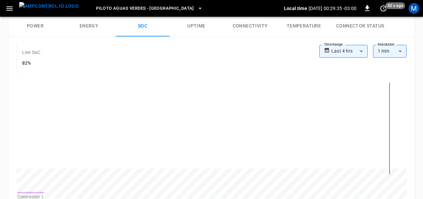
scroll to position [343, 0]
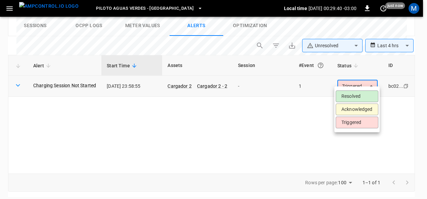
click at [359, 98] on li "Resolved" at bounding box center [357, 97] width 43 height 12
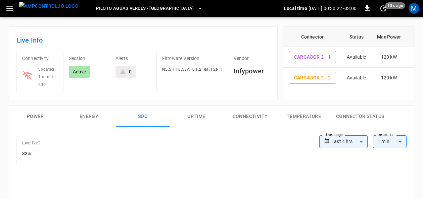
scroll to position [0, 0]
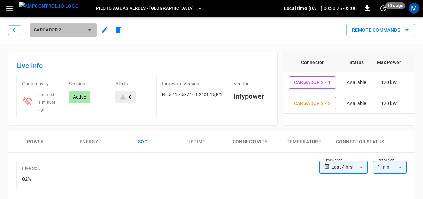
click at [86, 30] on icon "button" at bounding box center [89, 30] width 7 height 7
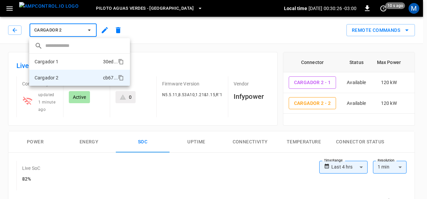
click at [75, 61] on li "Cargador 1 30ed ..." at bounding box center [79, 62] width 101 height 16
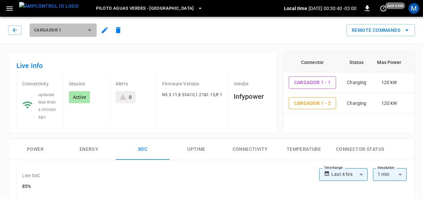
click at [92, 27] on icon "button" at bounding box center [89, 30] width 7 height 7
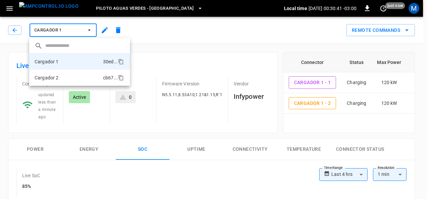
click at [65, 74] on li "Cargador 2 cb67 ..." at bounding box center [79, 78] width 101 height 16
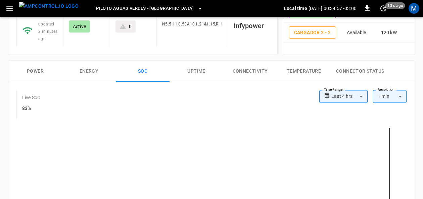
scroll to position [76, 0]
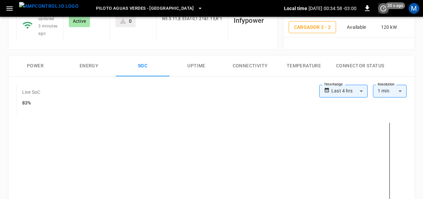
click at [384, 5] on icon "set refresh interval" at bounding box center [383, 8] width 8 height 8
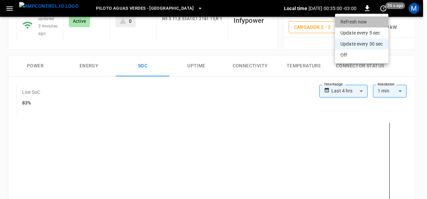
click at [363, 20] on li "Refresh now" at bounding box center [361, 21] width 53 height 11
click at [418, 102] on div at bounding box center [213, 99] width 427 height 199
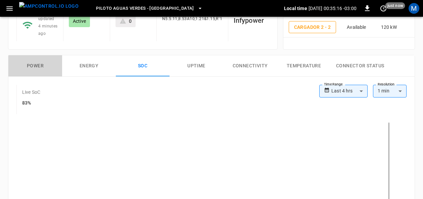
click at [36, 63] on button "Power" at bounding box center [35, 65] width 54 height 21
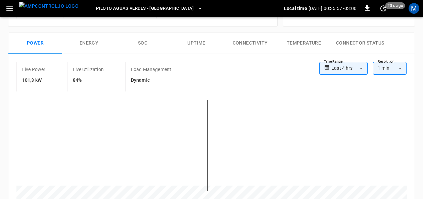
scroll to position [100, 0]
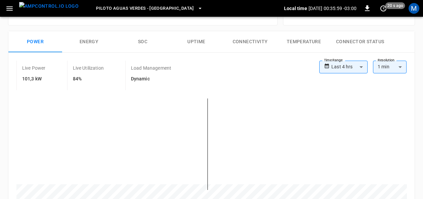
click at [145, 40] on button "SOC" at bounding box center [143, 41] width 54 height 21
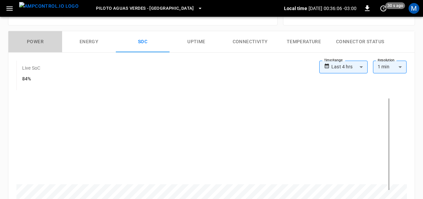
click at [31, 40] on button "Power" at bounding box center [35, 41] width 54 height 21
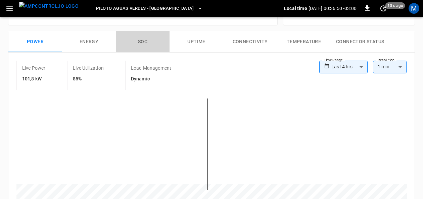
click at [141, 42] on button "SOC" at bounding box center [143, 41] width 54 height 21
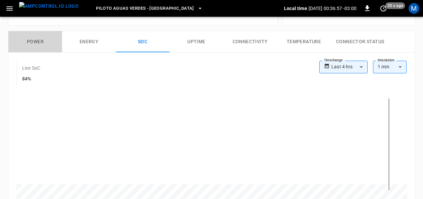
click at [40, 36] on button "Power" at bounding box center [35, 41] width 54 height 21
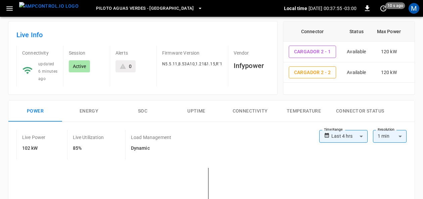
scroll to position [23, 0]
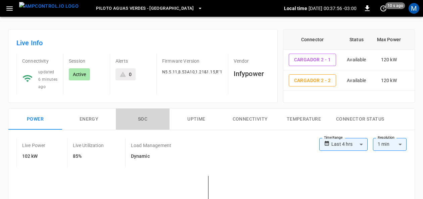
click at [142, 122] on button "SOC" at bounding box center [143, 119] width 54 height 21
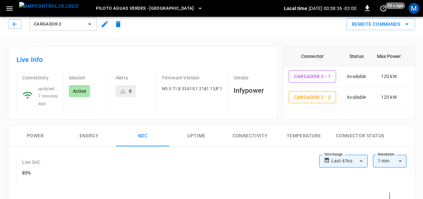
scroll to position [5, 0]
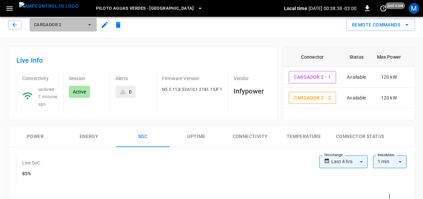
click at [92, 24] on icon "button" at bounding box center [89, 24] width 7 height 7
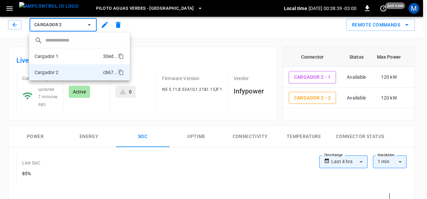
click at [75, 53] on li "Cargador 1 30ed ..." at bounding box center [79, 56] width 101 height 16
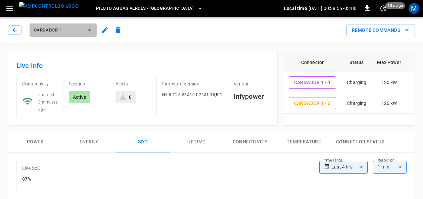
click at [93, 26] on button "Cargador 1" at bounding box center [63, 30] width 67 height 13
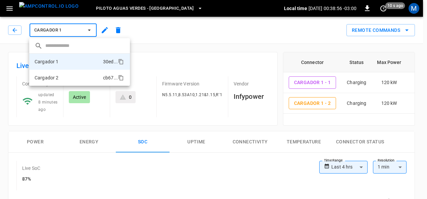
click at [73, 77] on li "Cargador 2 cb67 ..." at bounding box center [79, 78] width 101 height 16
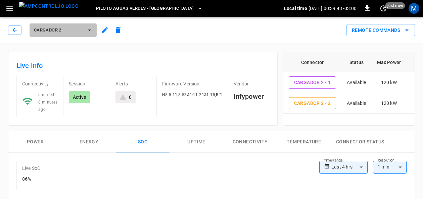
click at [89, 32] on icon "button" at bounding box center [89, 30] width 7 height 7
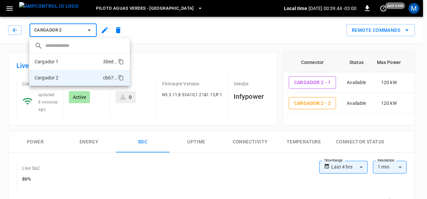
click at [66, 60] on li "Cargador 1 30ed ..." at bounding box center [79, 62] width 101 height 16
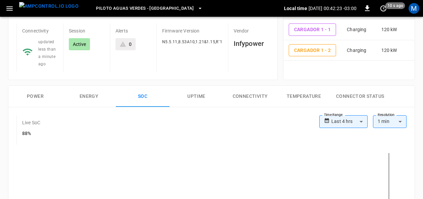
scroll to position [5, 0]
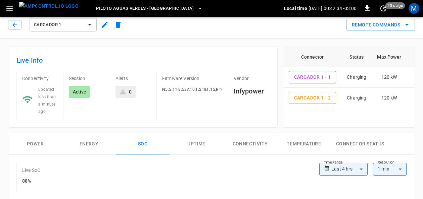
click at [92, 23] on icon "button" at bounding box center [89, 24] width 7 height 7
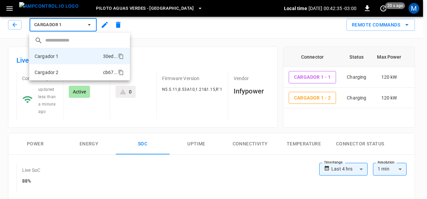
click at [81, 71] on li "Cargador 2 cb67 ..." at bounding box center [79, 72] width 101 height 16
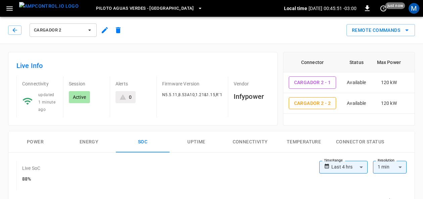
click at [95, 29] on button "Cargador 2" at bounding box center [63, 30] width 67 height 13
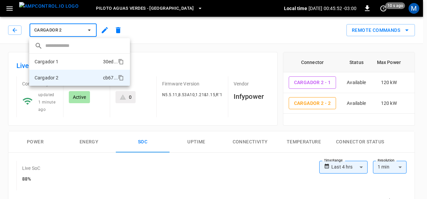
click at [61, 60] on li "Cargador 1 30ed ..." at bounding box center [79, 62] width 101 height 16
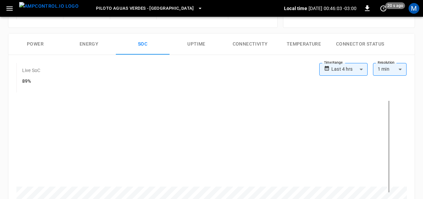
scroll to position [25, 0]
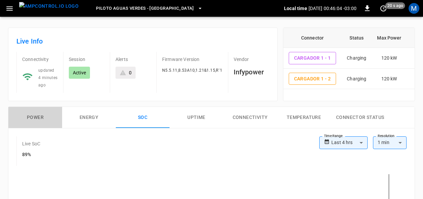
click at [34, 114] on button "Power" at bounding box center [35, 117] width 54 height 21
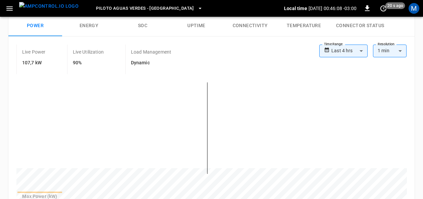
scroll to position [118, 0]
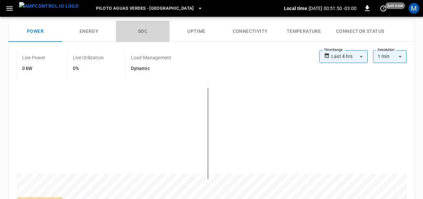
click at [140, 31] on button "SOC" at bounding box center [143, 31] width 54 height 21
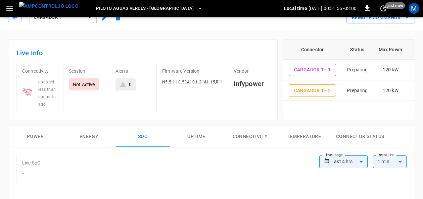
scroll to position [0, 0]
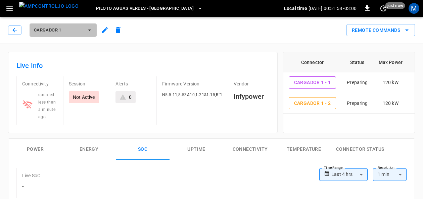
click at [93, 30] on button "Cargador 1" at bounding box center [63, 30] width 67 height 13
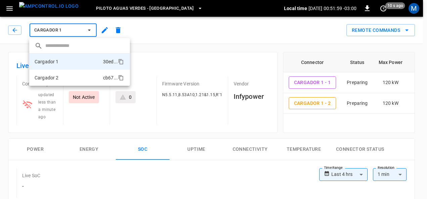
click at [70, 74] on li "Cargador 2 cb67 ..." at bounding box center [79, 78] width 101 height 16
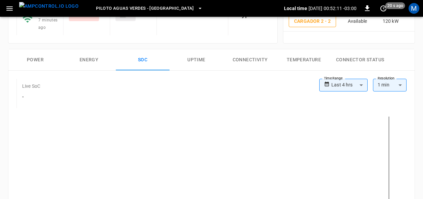
scroll to position [83, 0]
click at [362, 79] on body "**********" at bounding box center [211, 188] width 423 height 542
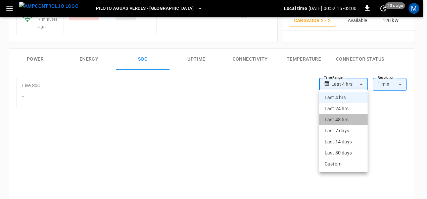
click at [349, 122] on li "Last 48 hrs" at bounding box center [343, 120] width 48 height 11
type input "**********"
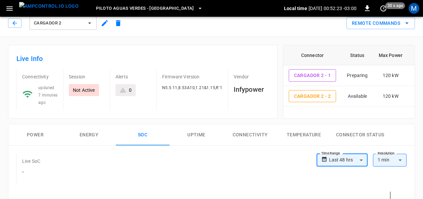
scroll to position [6, 0]
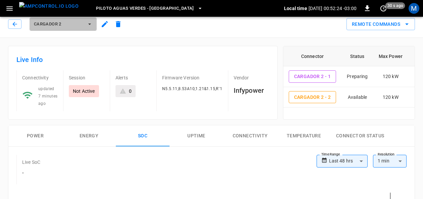
click at [94, 24] on button "Cargador 2" at bounding box center [63, 23] width 67 height 13
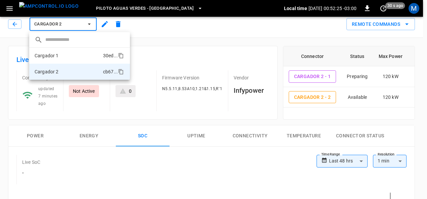
click at [71, 54] on li "Cargador 1 30ed ..." at bounding box center [79, 56] width 101 height 16
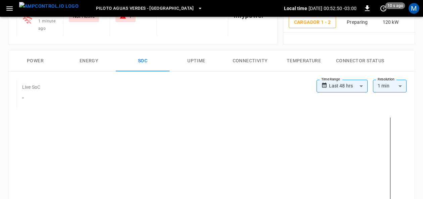
scroll to position [76, 0]
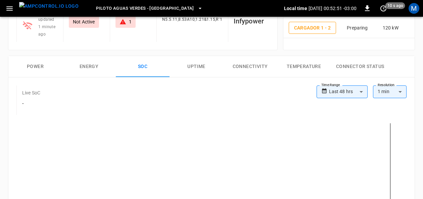
click at [38, 66] on button "Power" at bounding box center [35, 66] width 54 height 21
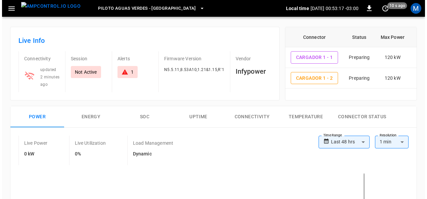
scroll to position [0, 0]
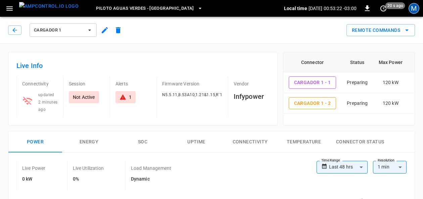
click at [414, 13] on div "M" at bounding box center [414, 8] width 11 height 11
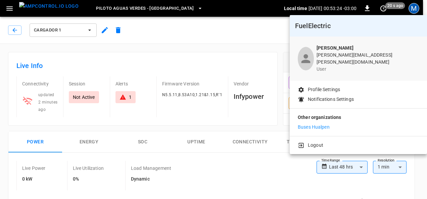
click at [414, 13] on div at bounding box center [213, 99] width 427 height 199
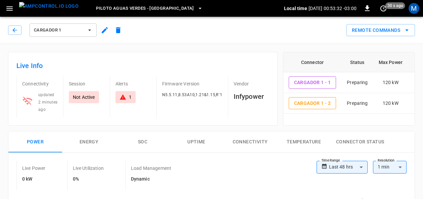
click at [199, 8] on icon "button" at bounding box center [200, 8] width 3 height 1
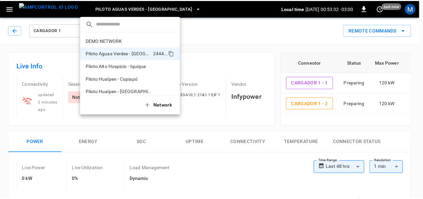
scroll to position [5, 0]
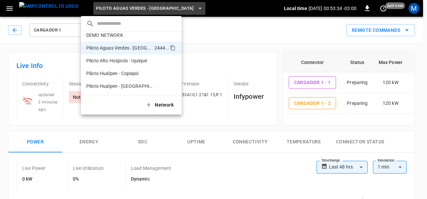
click at [245, 29] on div at bounding box center [213, 99] width 427 height 199
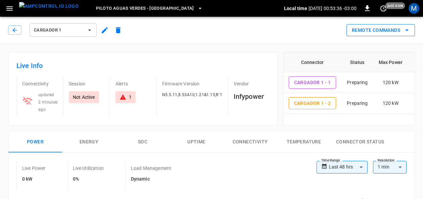
click at [405, 31] on icon "remote commands options" at bounding box center [407, 30] width 8 height 8
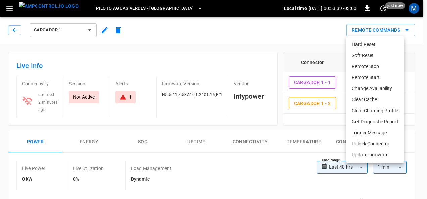
click at [378, 156] on li "Update Firmware" at bounding box center [375, 155] width 57 height 11
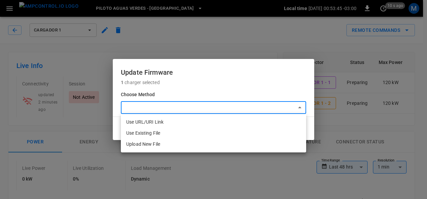
click at [242, 122] on li "Use URL/URI Link" at bounding box center [213, 122] width 185 height 11
type input "**********"
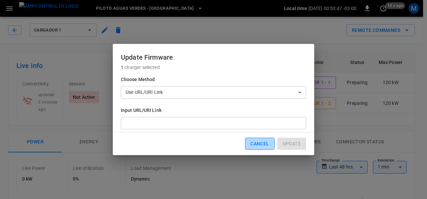
click at [265, 145] on button "Cancel" at bounding box center [259, 144] width 29 height 12
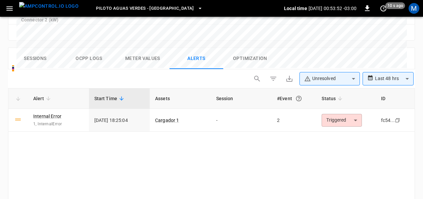
scroll to position [333, 0]
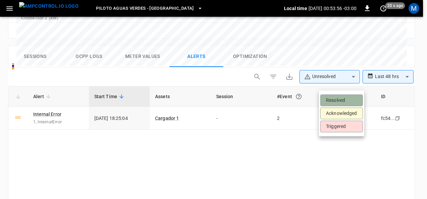
click at [349, 96] on li "Resolved" at bounding box center [341, 101] width 43 height 12
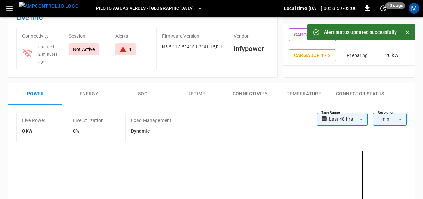
scroll to position [17, 0]
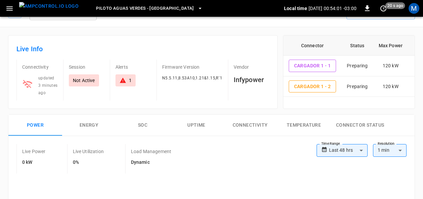
click at [128, 80] on div "1" at bounding box center [126, 80] width 12 height 7
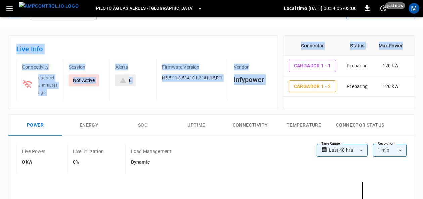
drag, startPoint x: 422, startPoint y: 49, endPoint x: 422, endPoint y: 21, distance: 27.9
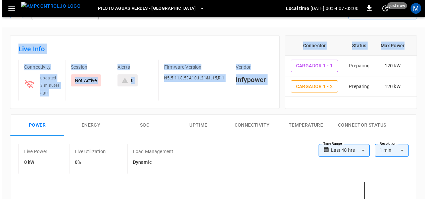
scroll to position [0, 0]
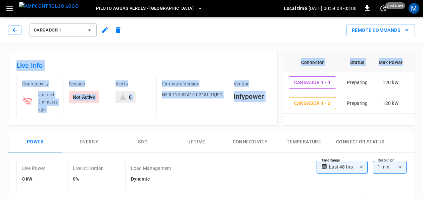
click at [87, 32] on icon "button" at bounding box center [89, 30] width 7 height 7
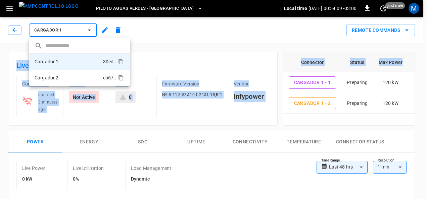
click at [69, 74] on li "Cargador 2 cb67 ..." at bounding box center [79, 78] width 101 height 16
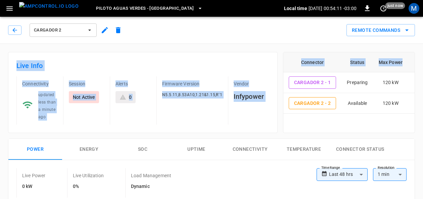
click at [160, 117] on div "Firmware Version N5.5.11,8.53A10,1.21&1.15,R`1" at bounding box center [189, 101] width 66 height 48
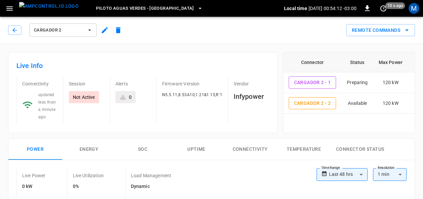
click at [171, 6] on button "Piloto Aguas Verdes - [GEOGRAPHIC_DATA]" at bounding box center [149, 8] width 112 height 13
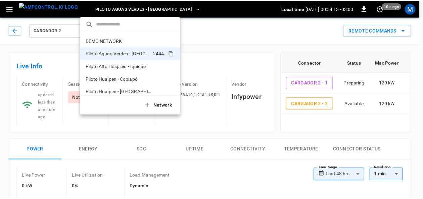
scroll to position [5, 0]
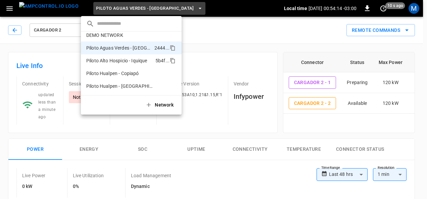
click at [140, 58] on p "Piloto Alto Hospicio - Iquique" at bounding box center [119, 60] width 66 height 7
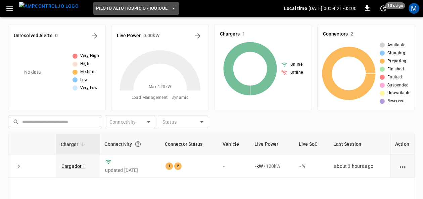
click at [170, 10] on icon "button" at bounding box center [173, 8] width 7 height 7
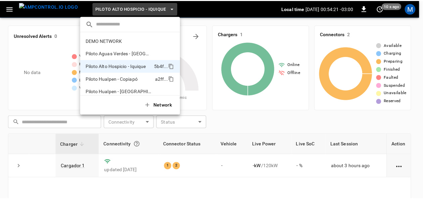
scroll to position [5, 0]
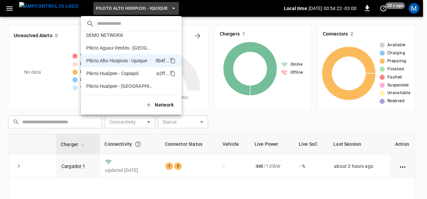
click at [140, 75] on p "Piloto Hualpen - Copiapó" at bounding box center [119, 73] width 67 height 7
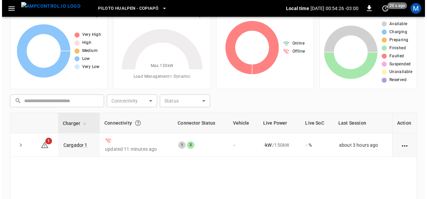
scroll to position [0, 0]
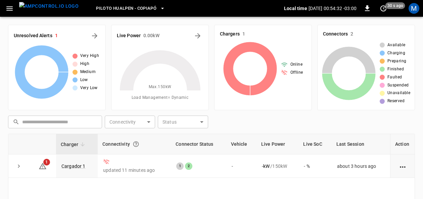
click at [44, 38] on h6 "Unresolved Alerts" at bounding box center [33, 35] width 39 height 7
click at [93, 36] on icon "All Alerts" at bounding box center [94, 35] width 5 height 5
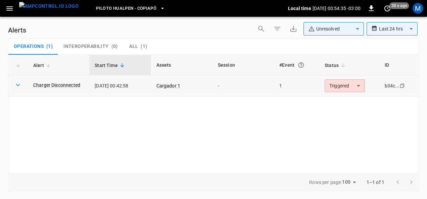
click at [357, 88] on body "**********" at bounding box center [213, 98] width 427 height 197
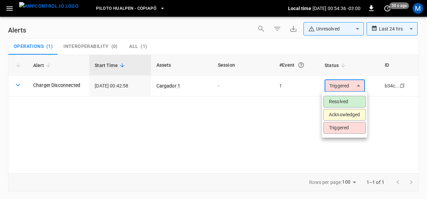
click at [352, 101] on li "Resolved" at bounding box center [344, 102] width 43 height 12
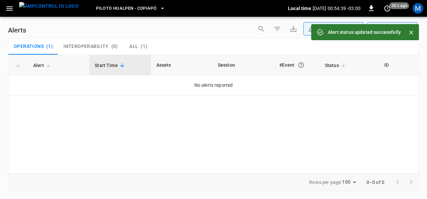
click at [159, 9] on icon "button" at bounding box center [162, 8] width 7 height 7
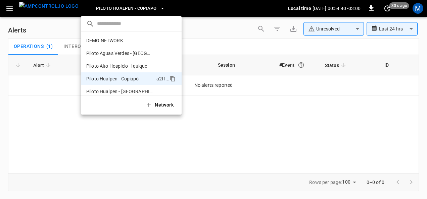
scroll to position [5, 0]
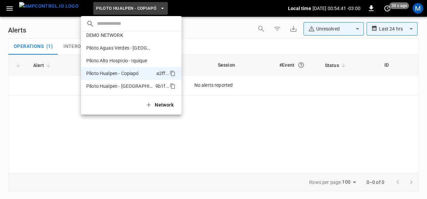
click at [136, 84] on p "Piloto Hualpen - [GEOGRAPHIC_DATA]" at bounding box center [119, 86] width 66 height 7
